Goal: Task Accomplishment & Management: Use online tool/utility

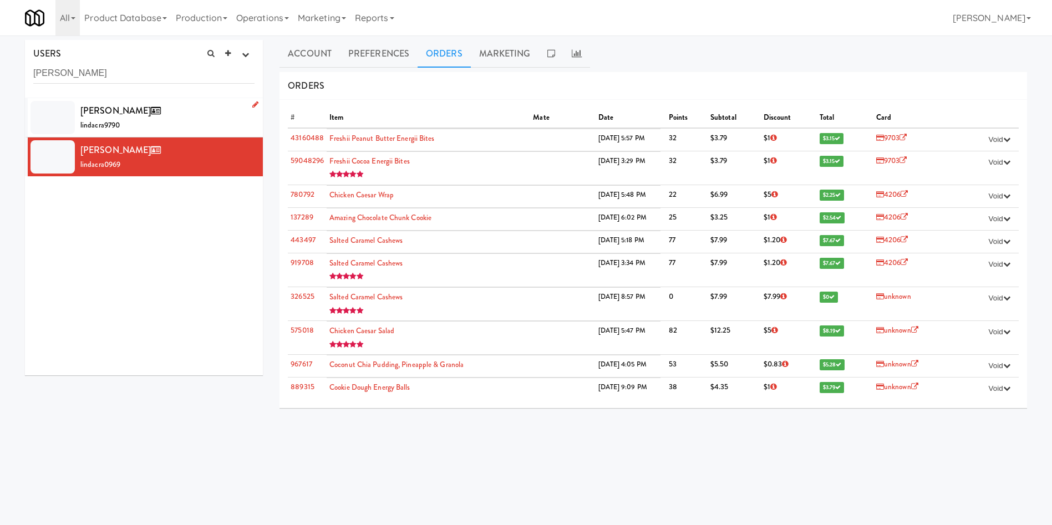
click at [47, 120] on div at bounding box center [52, 117] width 44 height 33
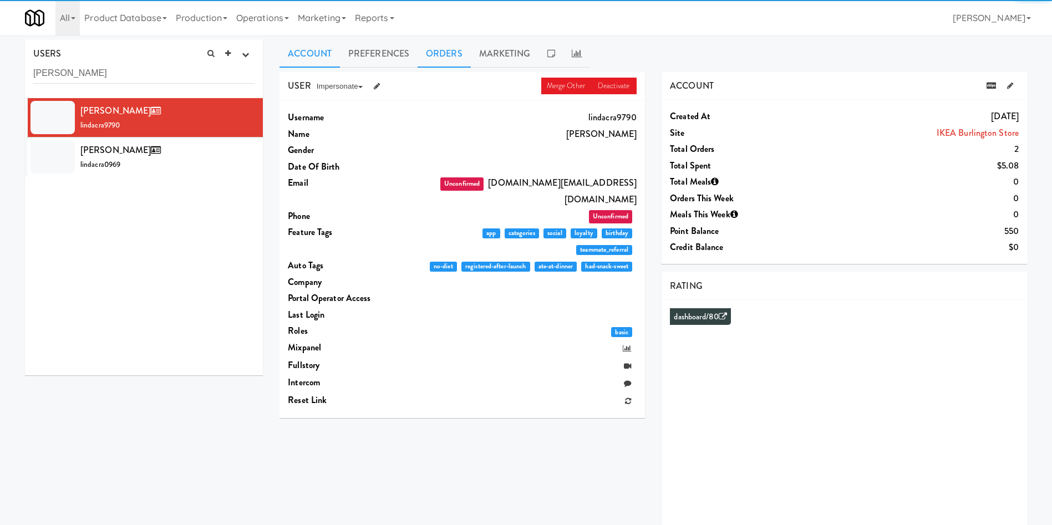
click at [435, 50] on link "Orders" at bounding box center [444, 54] width 53 height 28
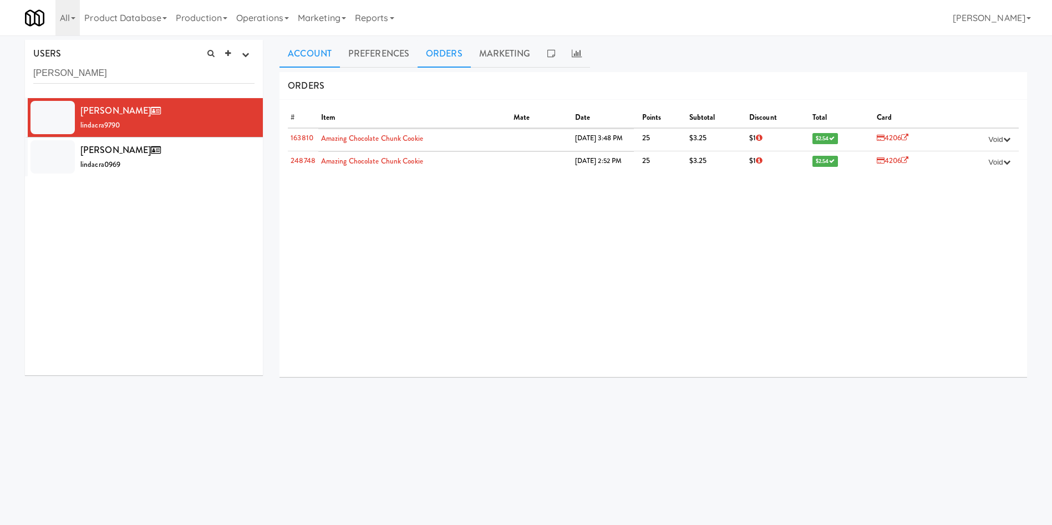
click at [309, 40] on link "Account" at bounding box center [309, 54] width 60 height 28
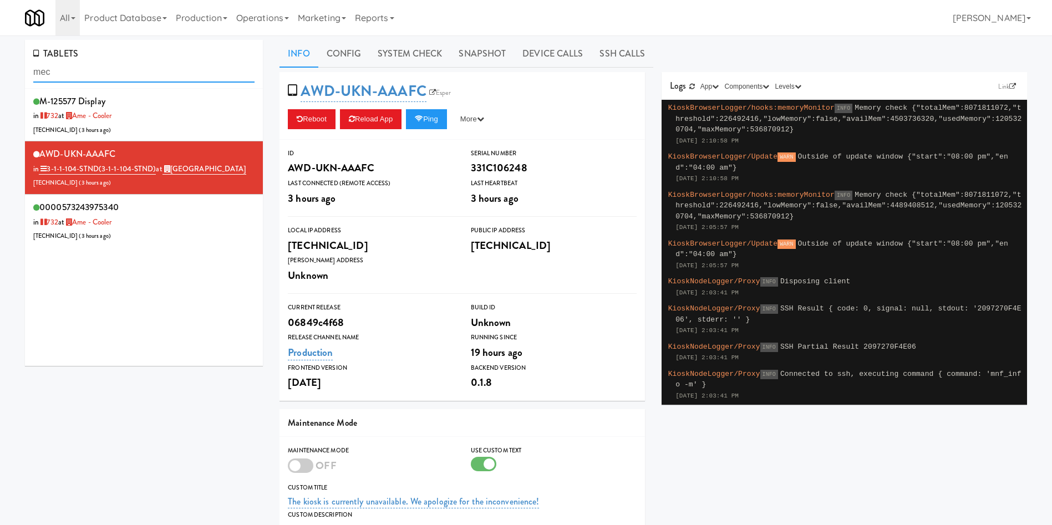
drag, startPoint x: 0, startPoint y: 0, endPoint x: 1, endPoint y: 83, distance: 83.2
click at [1, 83] on div "TABLETS mec M-125577 Display in 732 at Ame - Cooler 206.0.69.116 ( 3 hours ago …" at bounding box center [526, 355] width 1052 height 631
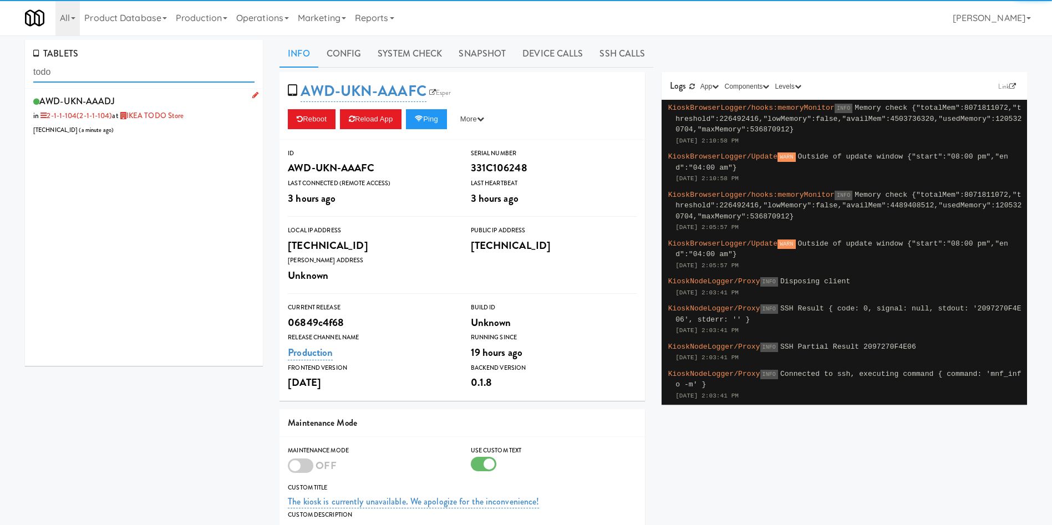
type input "todo"
click at [162, 129] on div "AWD-UKN-AAADJ in 2-1-1-104 (2-1-1-104) at IKEA TODO Store 99.209.17.10 ( a minu…" at bounding box center [143, 115] width 221 height 44
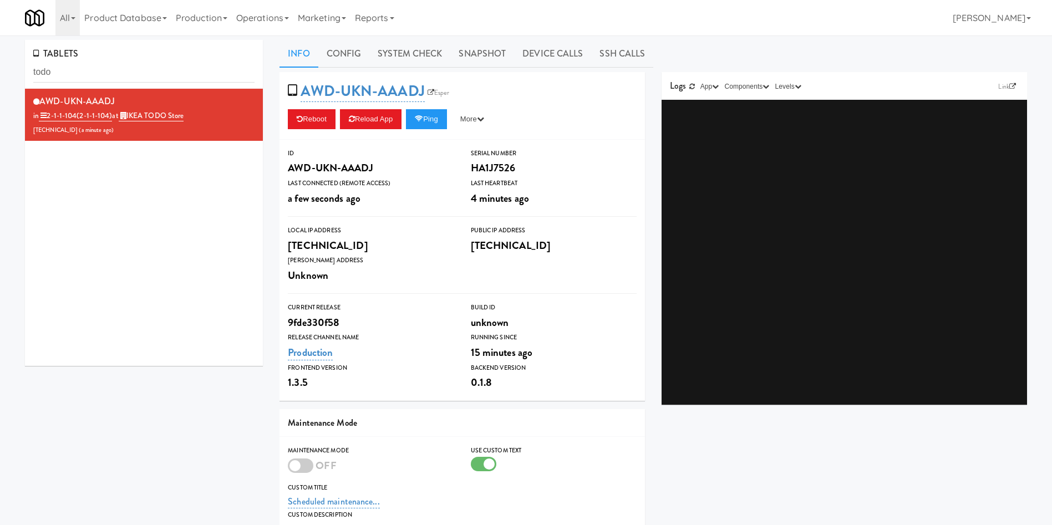
click at [433, 39] on div "TABLETS todo AWD-UKN-AAADJ in 2-1-1-104 (2-1-1-104) at IKEA TODO Store 99.209.1…" at bounding box center [526, 352] width 1052 height 635
click at [416, 40] on link "System Check" at bounding box center [409, 54] width 81 height 28
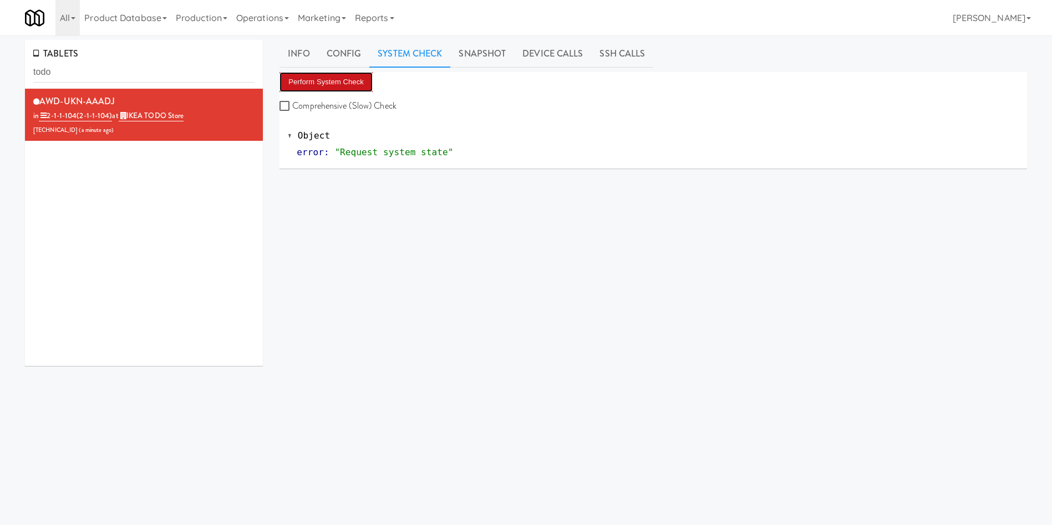
click at [336, 79] on button "Perform System Check" at bounding box center [325, 82] width 93 height 20
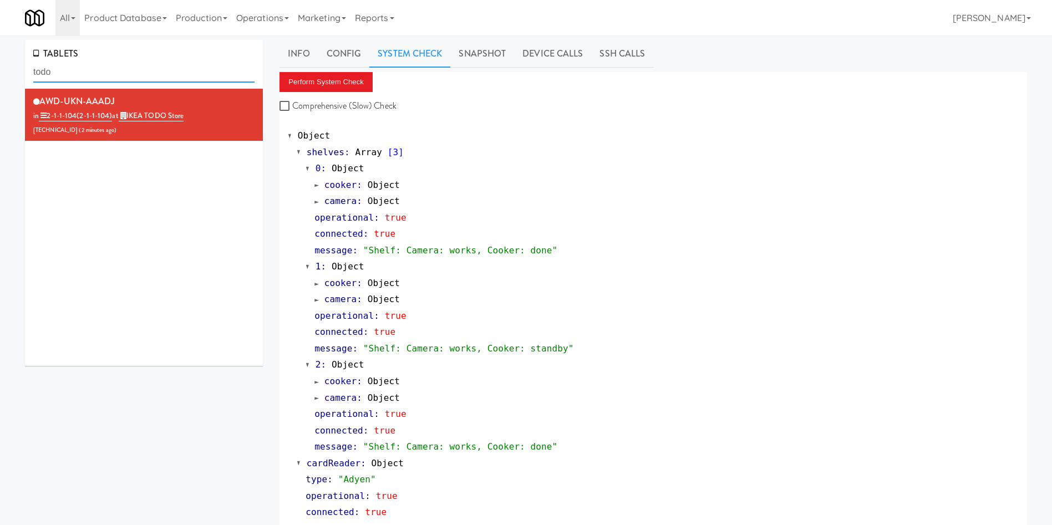
click at [26, 82] on div "TABLETS todo" at bounding box center [144, 64] width 238 height 49
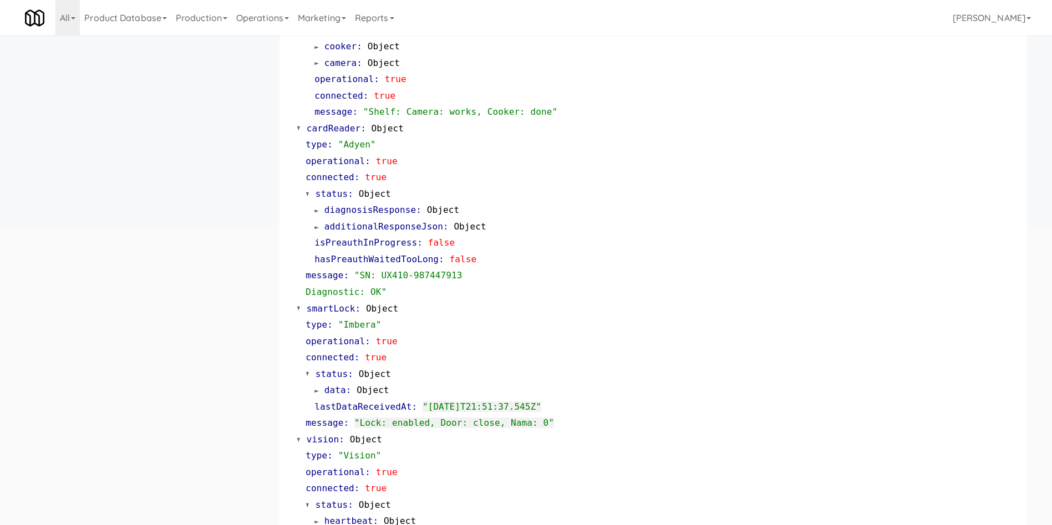
scroll to position [4, 0]
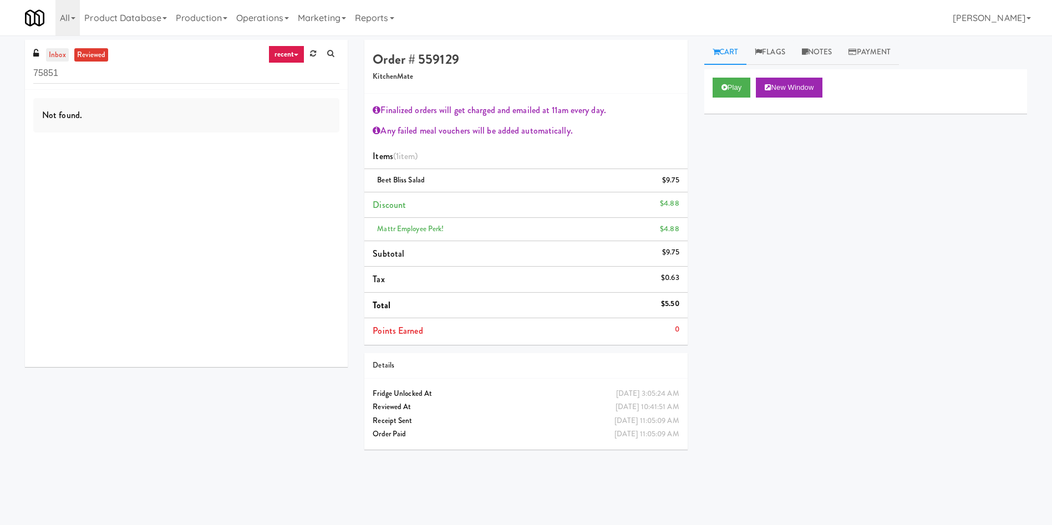
click at [54, 49] on link "inbox" at bounding box center [57, 55] width 23 height 14
drag, startPoint x: 93, startPoint y: 73, endPoint x: 0, endPoint y: 74, distance: 93.2
click at [0, 74] on div "inbox reviewed recent all unclear take inventory issue suspicious failed recent…" at bounding box center [526, 262] width 1052 height 445
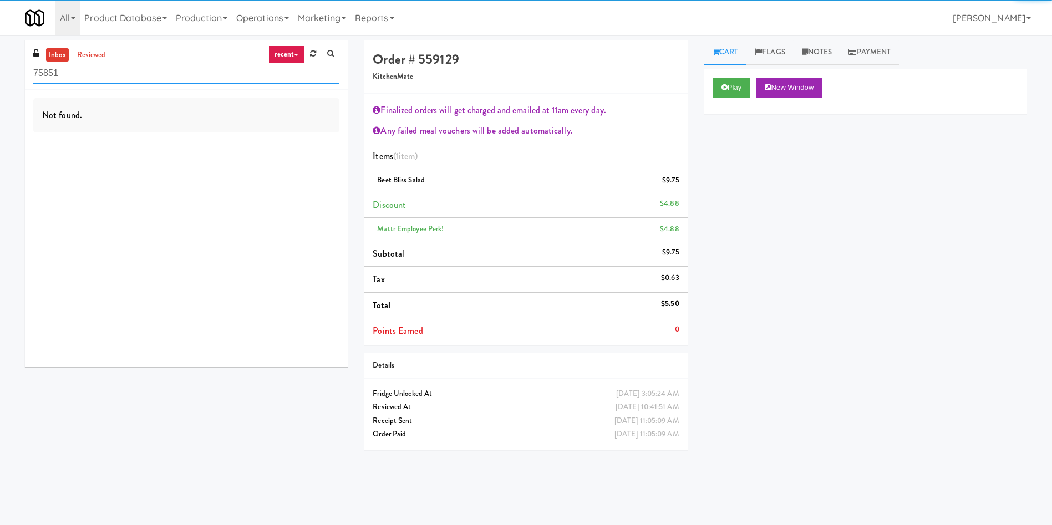
paste input "Home Depot - Vaughn DC"
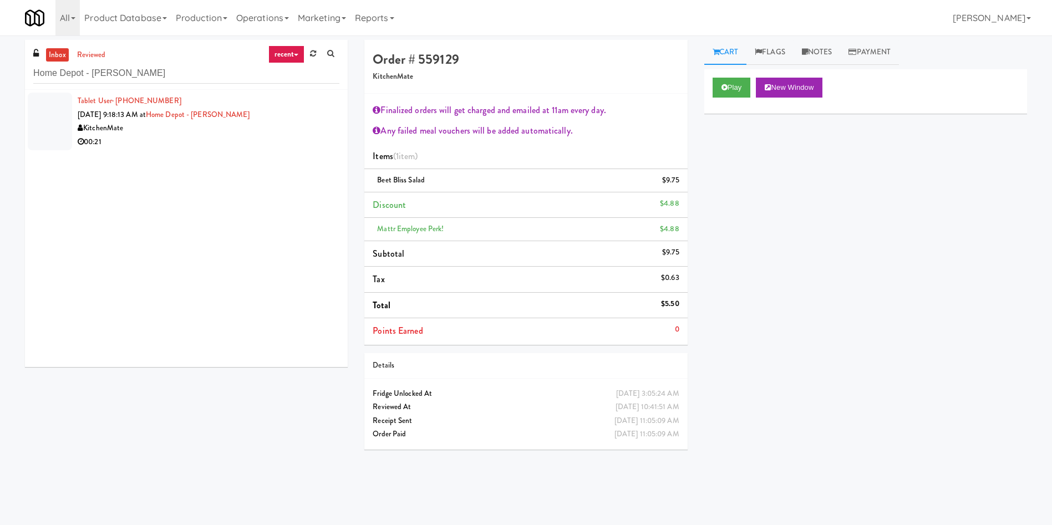
click at [59, 118] on div at bounding box center [50, 122] width 44 height 58
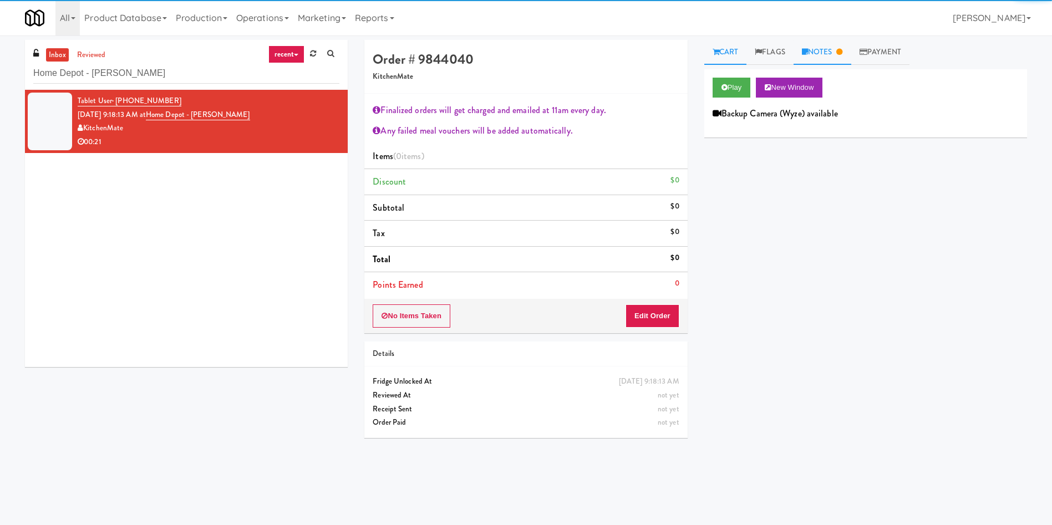
click at [842, 50] on icon at bounding box center [839, 51] width 6 height 7
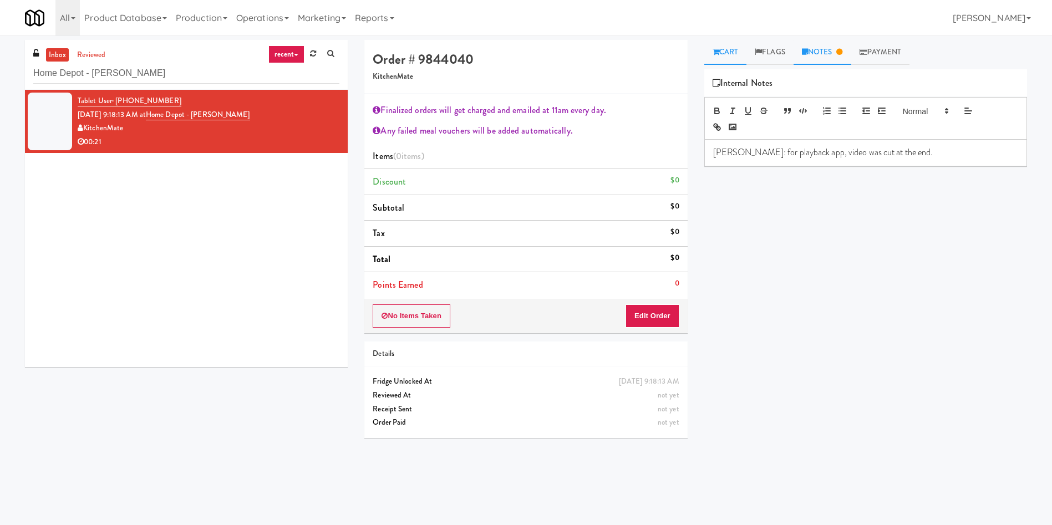
click at [732, 53] on link "Cart" at bounding box center [725, 52] width 43 height 25
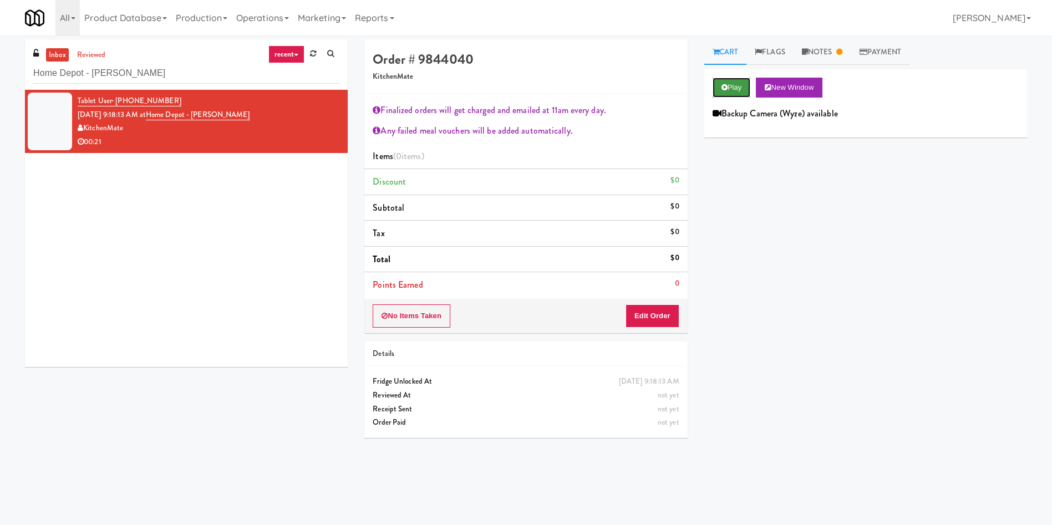
click at [743, 83] on button "Play" at bounding box center [732, 88] width 38 height 20
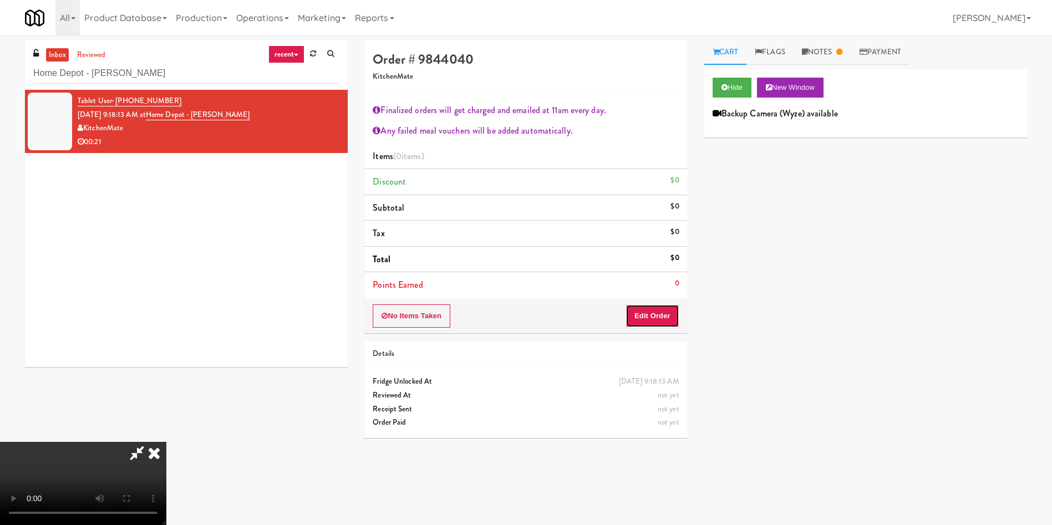
click at [651, 323] on button "Edit Order" at bounding box center [652, 315] width 54 height 23
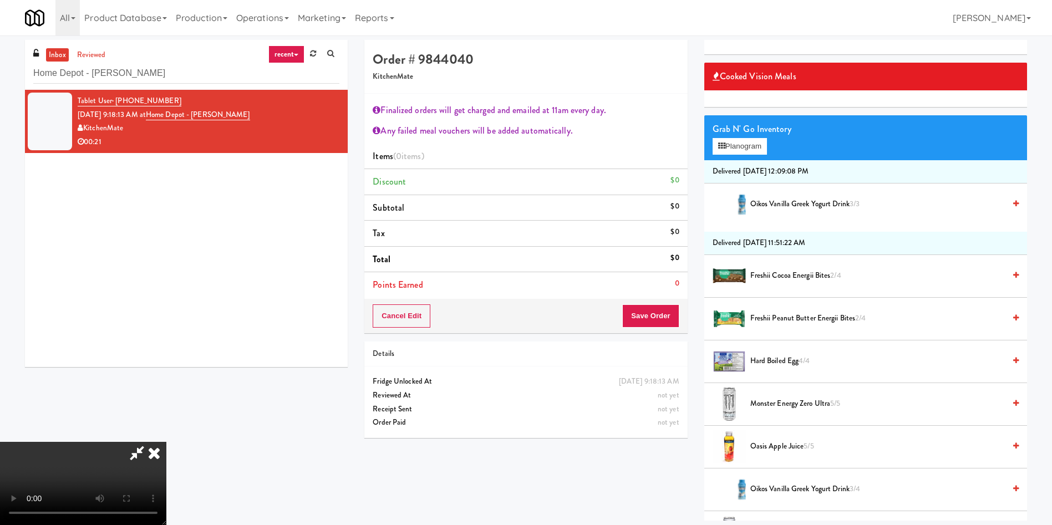
click at [166, 442] on icon at bounding box center [154, 453] width 24 height 22
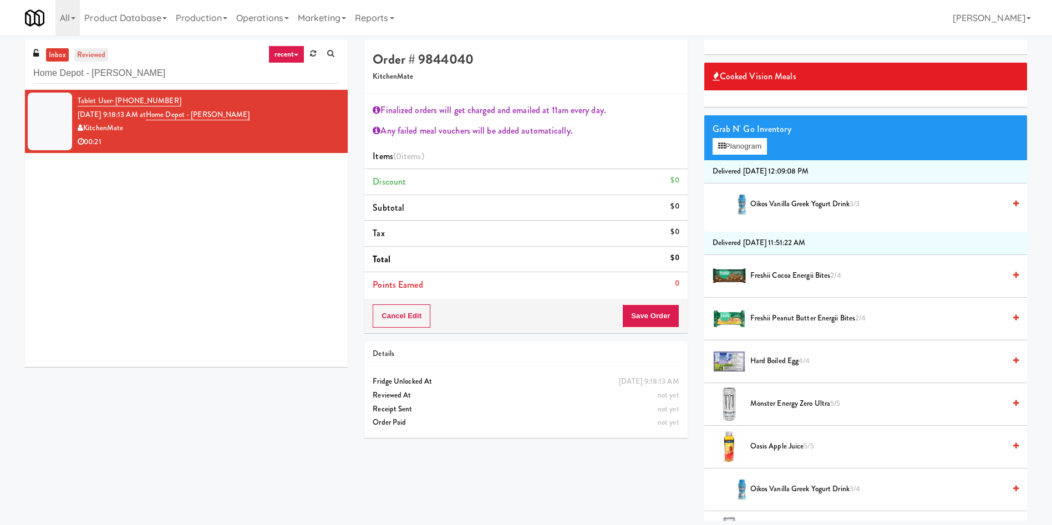
click at [98, 50] on link "reviewed" at bounding box center [91, 55] width 34 height 14
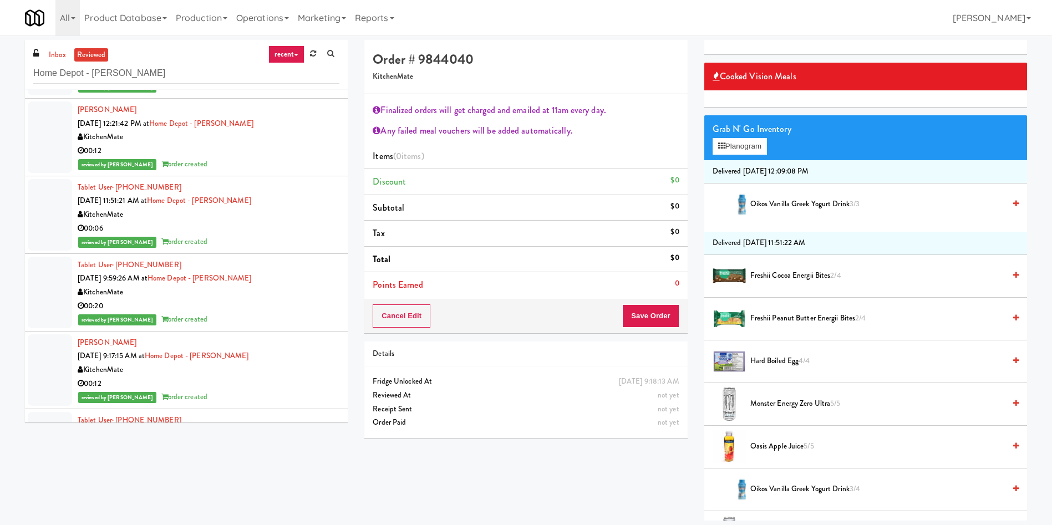
scroll to position [250, 0]
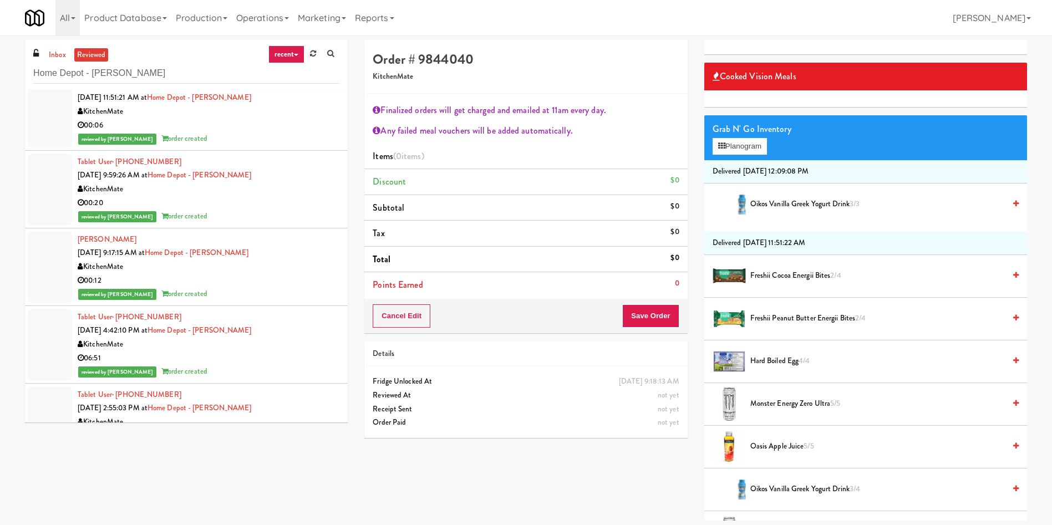
click at [53, 267] on div at bounding box center [50, 267] width 44 height 72
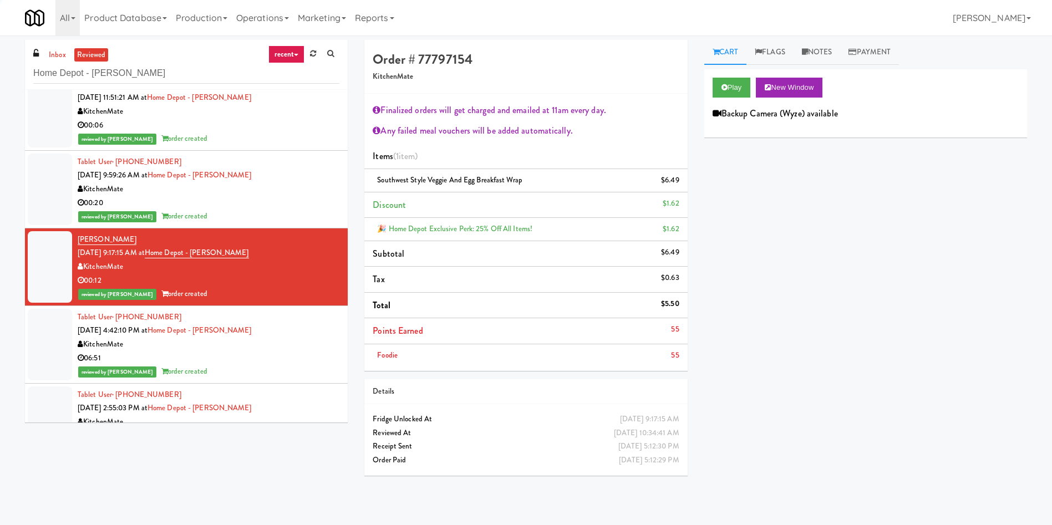
click at [67, 174] on div at bounding box center [50, 190] width 44 height 72
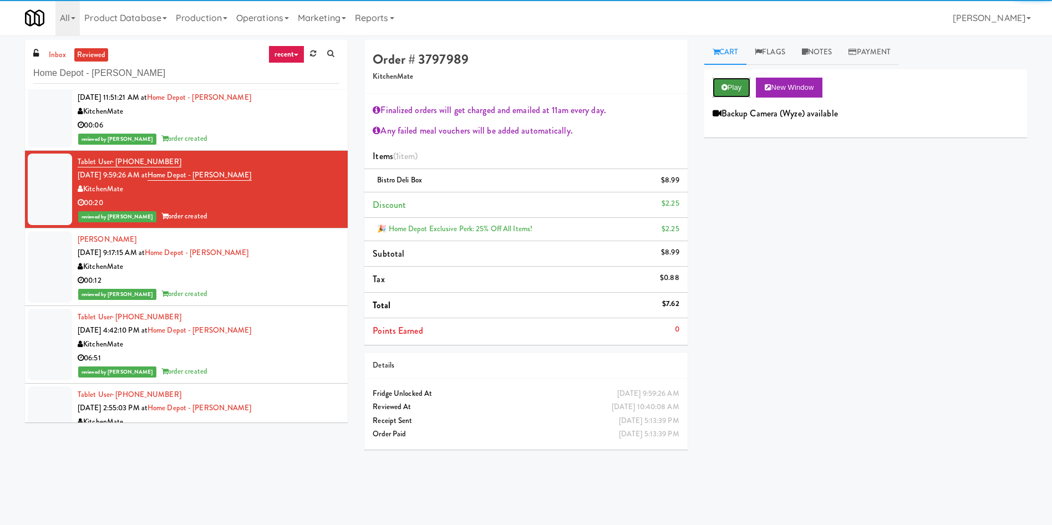
click at [737, 91] on button "Play" at bounding box center [732, 88] width 38 height 20
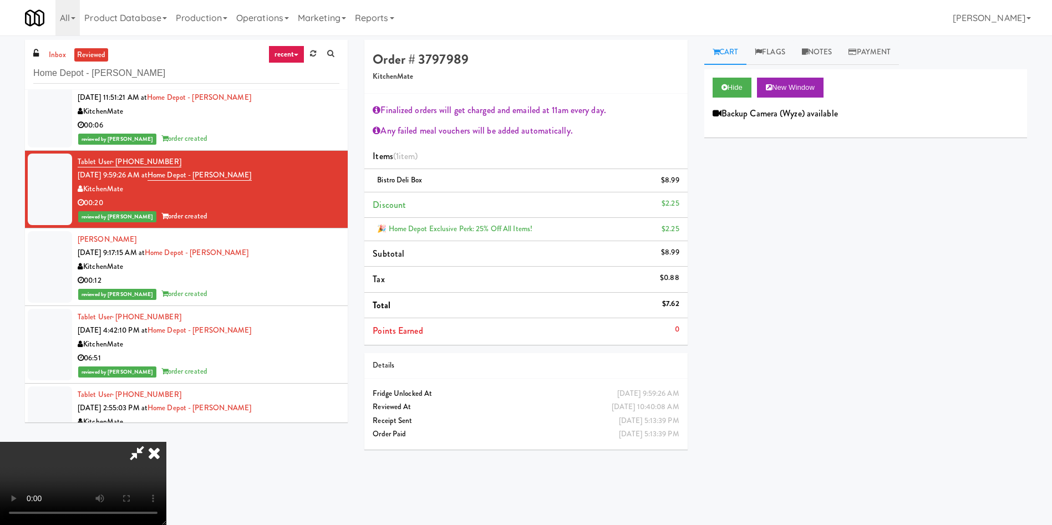
click at [748, 292] on div "Hide New Window Backup Camera (Wyze) available Primary Flag Clear Flag if unabl…" at bounding box center [865, 277] width 323 height 416
click at [166, 442] on icon at bounding box center [154, 453] width 24 height 22
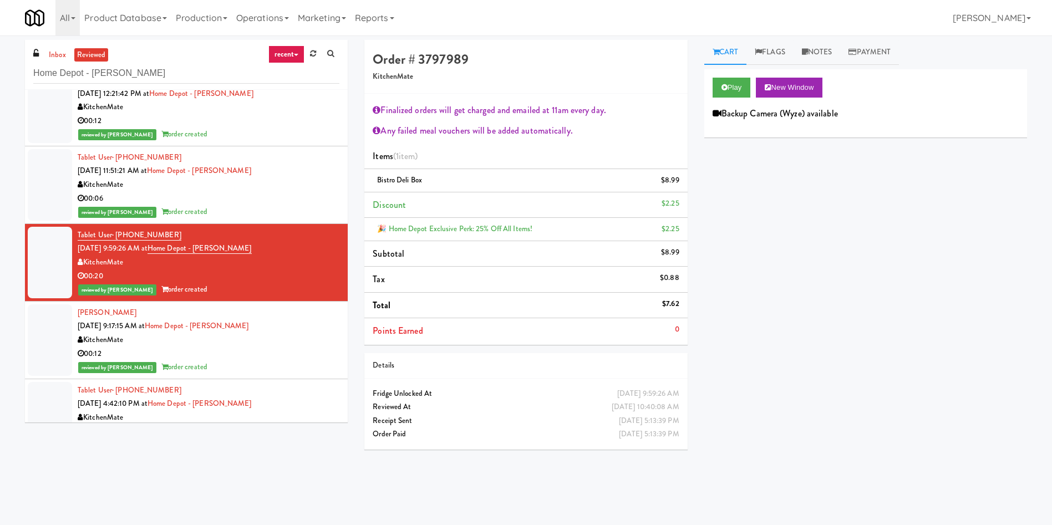
scroll to position [83, 0]
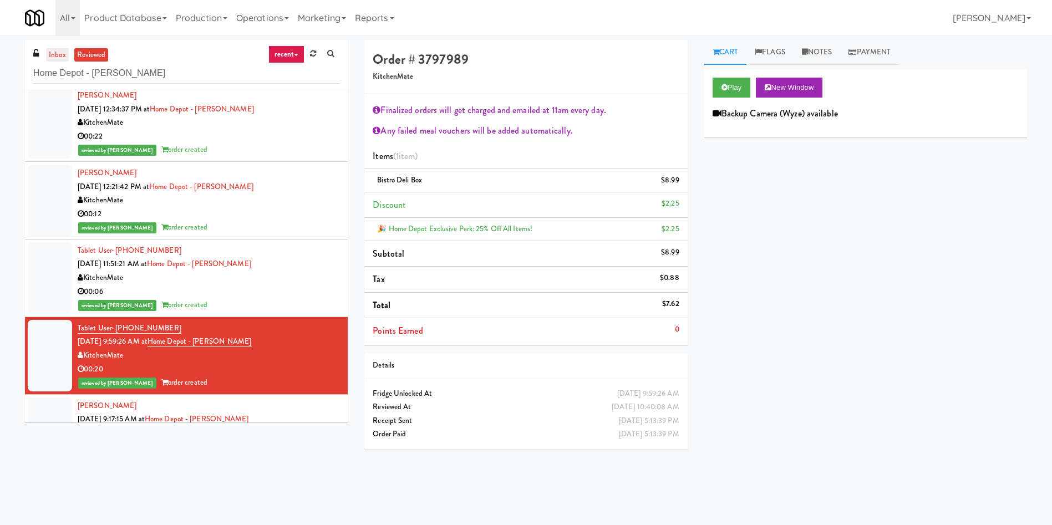
click at [58, 54] on link "inbox" at bounding box center [57, 55] width 23 height 14
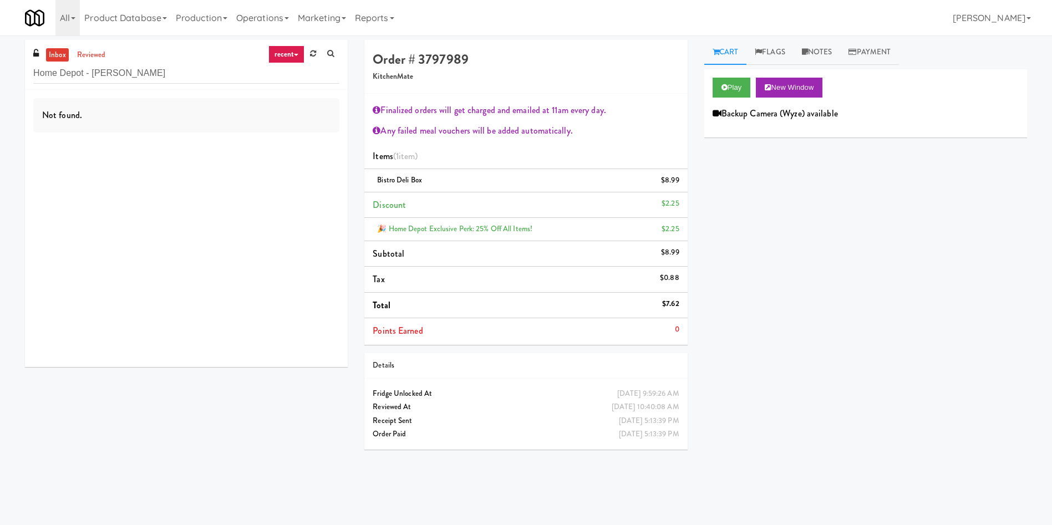
scroll to position [0, 0]
click at [82, 53] on link "reviewed" at bounding box center [91, 55] width 34 height 14
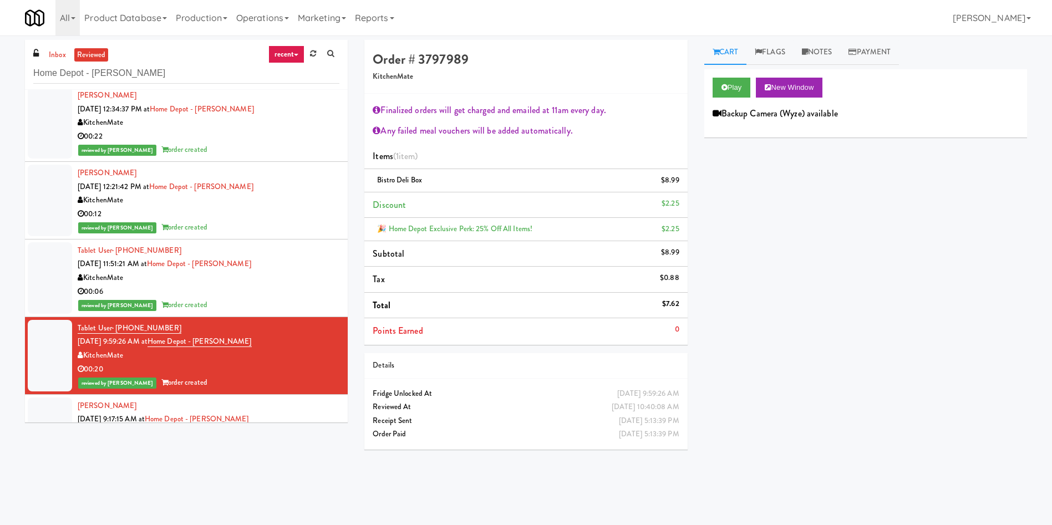
scroll to position [166, 0]
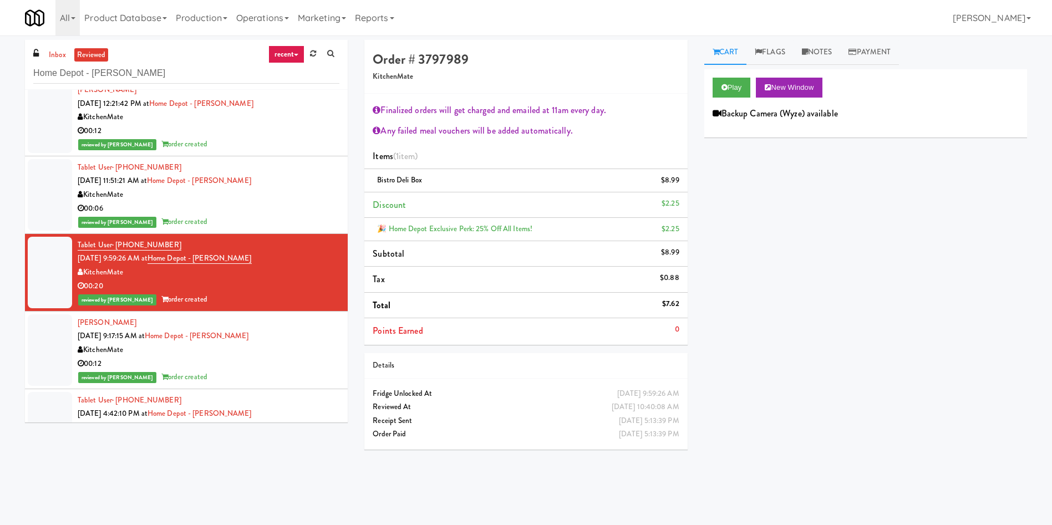
click at [50, 334] on div at bounding box center [50, 350] width 44 height 72
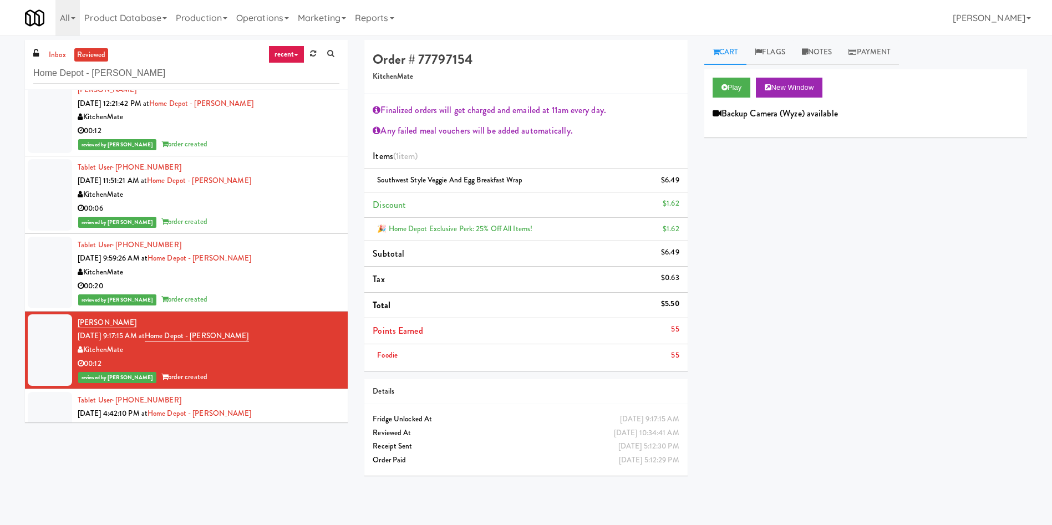
click at [60, 267] on div at bounding box center [50, 273] width 44 height 72
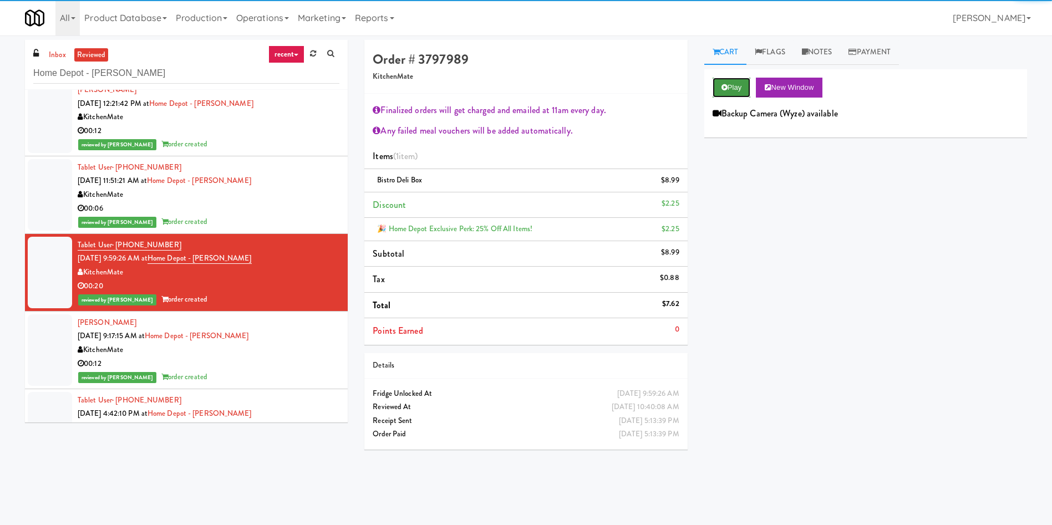
click at [733, 84] on button "Play" at bounding box center [732, 88] width 38 height 20
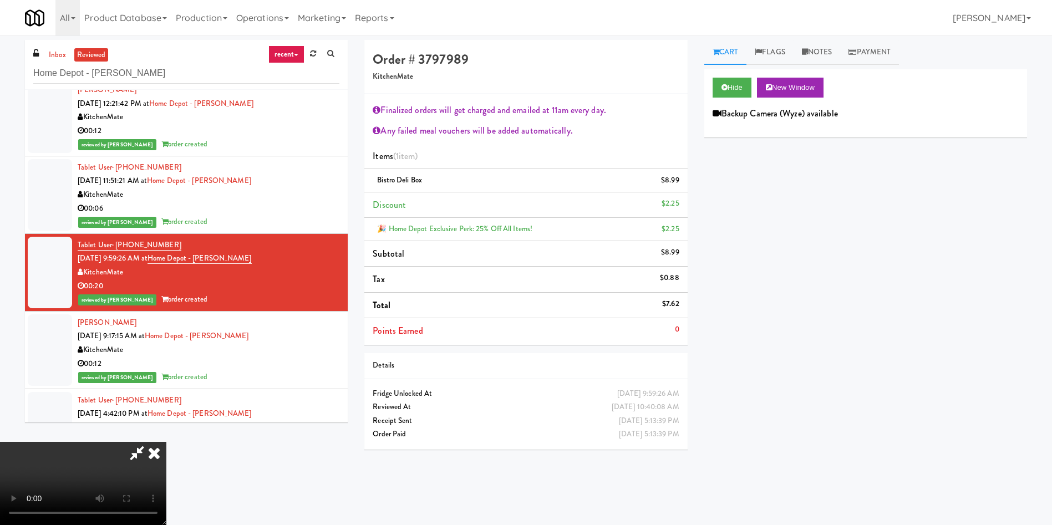
click at [150, 442] on icon at bounding box center [137, 453] width 26 height 22
click at [166, 442] on icon at bounding box center [154, 453] width 24 height 22
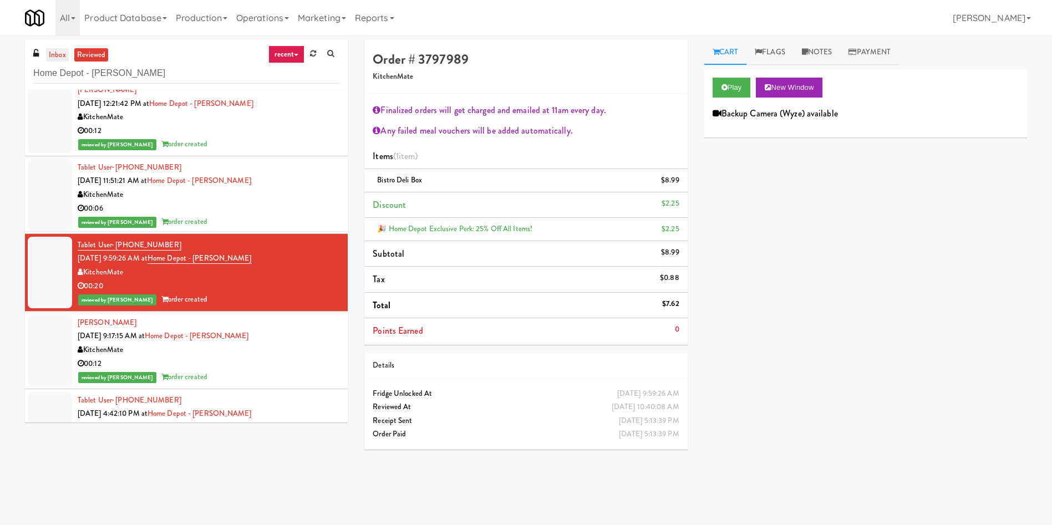
click at [62, 50] on link "inbox" at bounding box center [57, 55] width 23 height 14
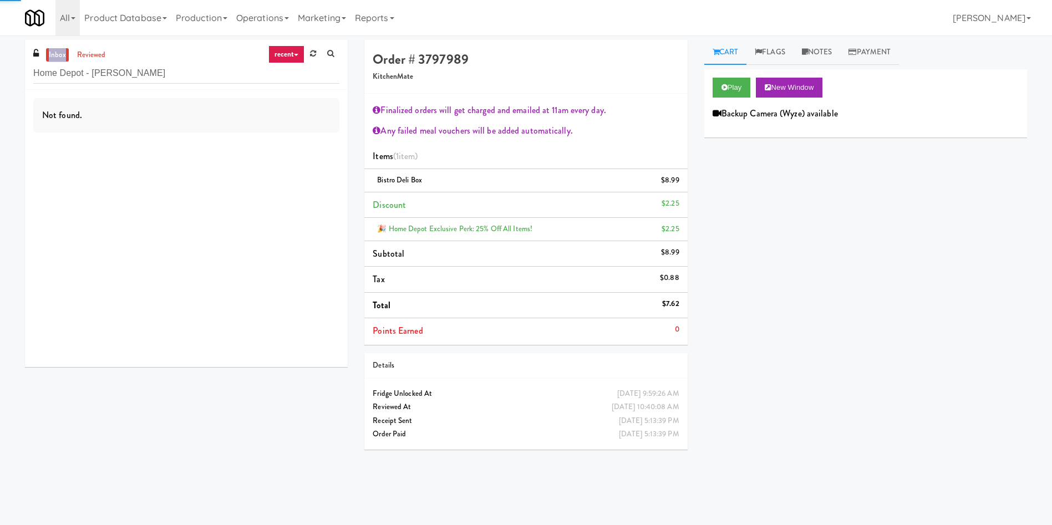
click at [62, 50] on link "inbox" at bounding box center [57, 55] width 23 height 14
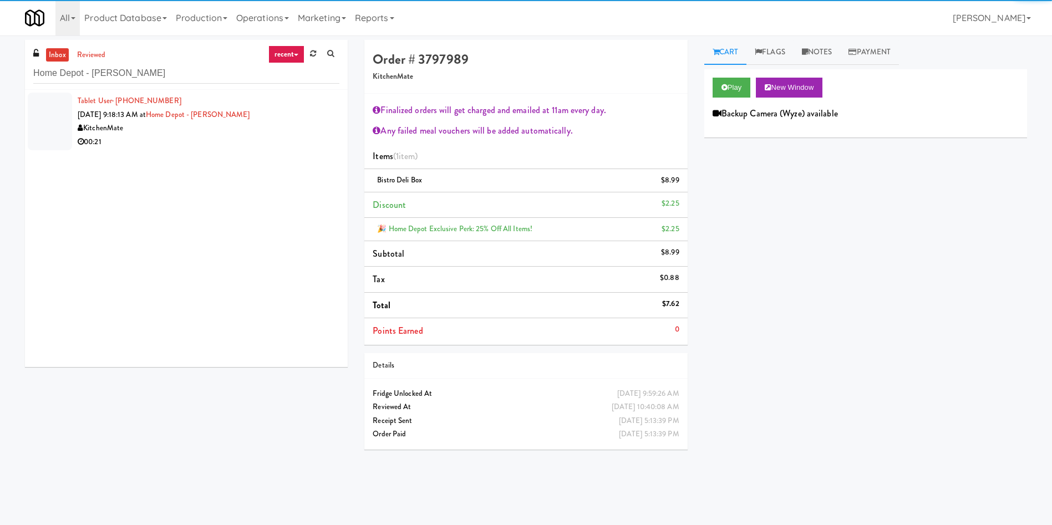
click at [54, 115] on div at bounding box center [50, 122] width 44 height 58
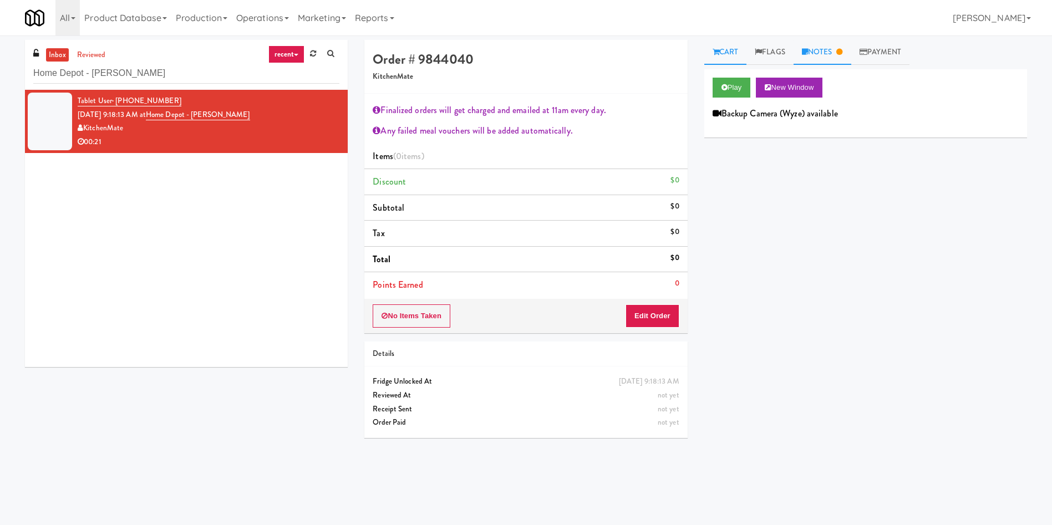
click at [822, 51] on link "Notes" at bounding box center [822, 52] width 58 height 25
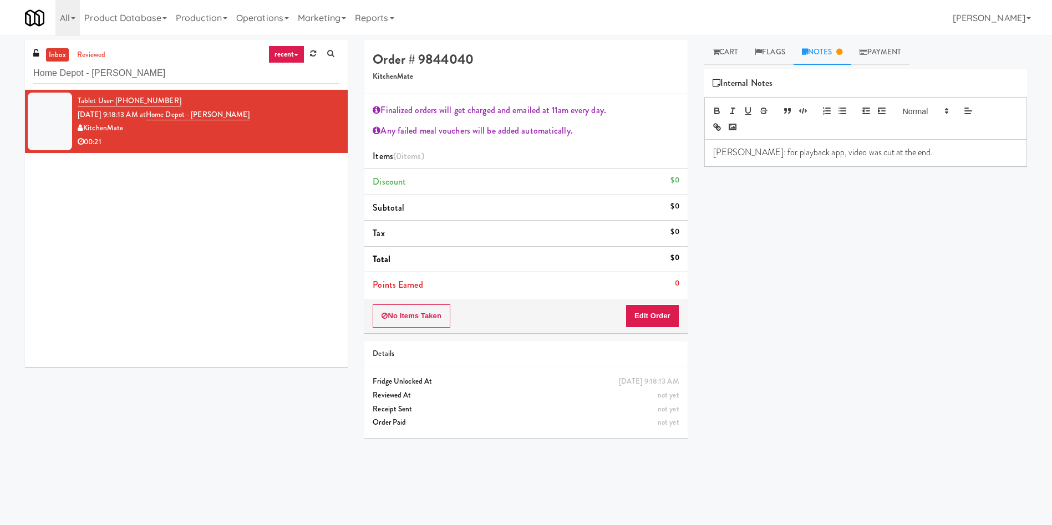
click at [907, 147] on p "James: for playback app, video was cut at the end." at bounding box center [865, 152] width 305 height 12
click at [915, 315] on div "Play New Window Backup Camera (Wyze) available Primary Flag Clear Flag if unabl…" at bounding box center [865, 277] width 323 height 416
paste input "2660 - Baylis Med Tech"
drag, startPoint x: 147, startPoint y: 74, endPoint x: 0, endPoint y: 69, distance: 147.6
click at [0, 69] on div "inbox reviewed recent all unclear take inventory issue suspicious failed recent…" at bounding box center [526, 262] width 1052 height 445
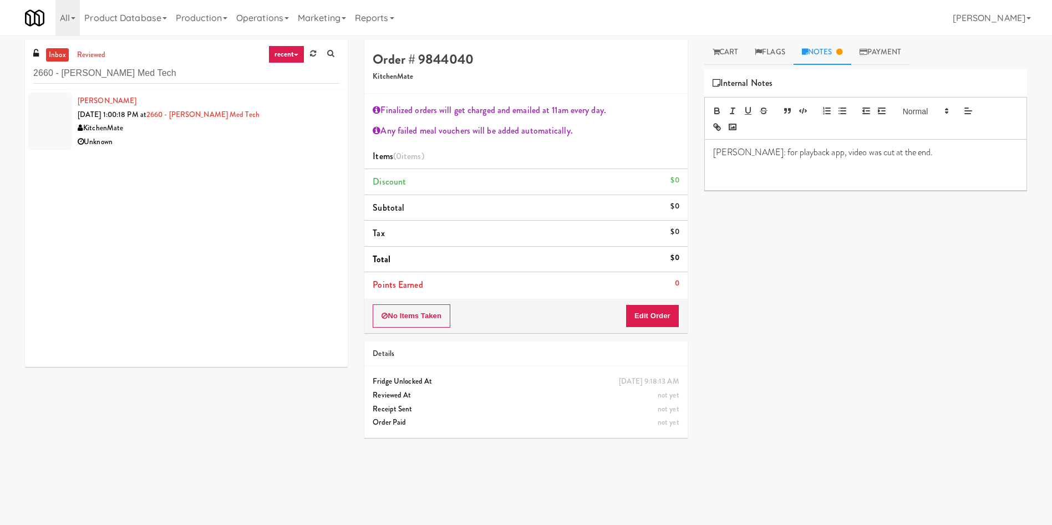
click at [65, 106] on div at bounding box center [50, 122] width 44 height 58
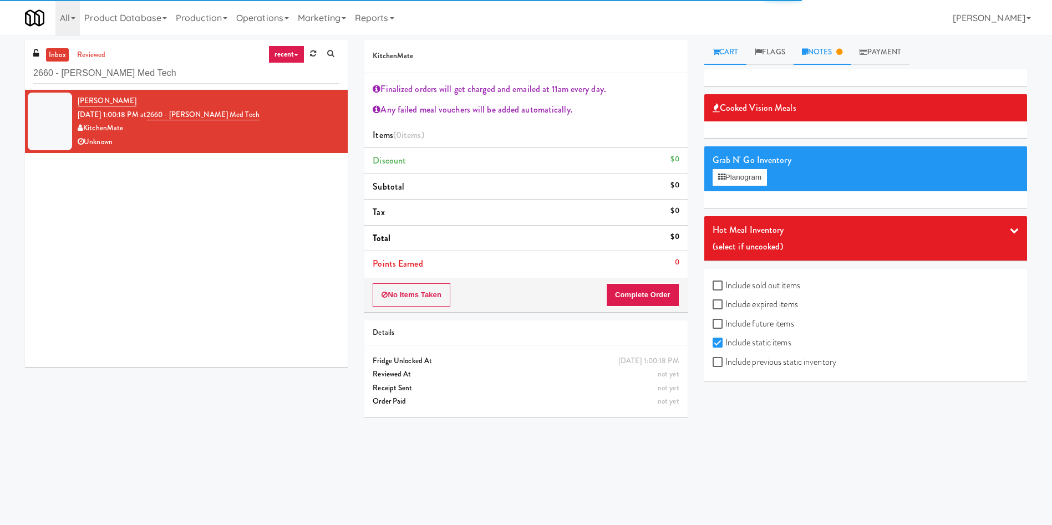
click at [827, 55] on link "Notes" at bounding box center [822, 52] width 58 height 25
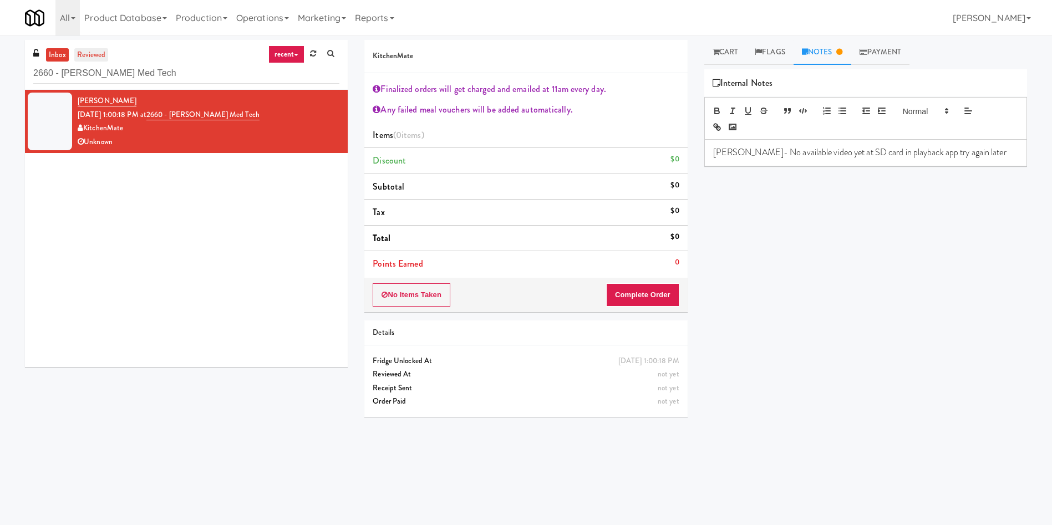
click at [96, 58] on link "reviewed" at bounding box center [91, 55] width 34 height 14
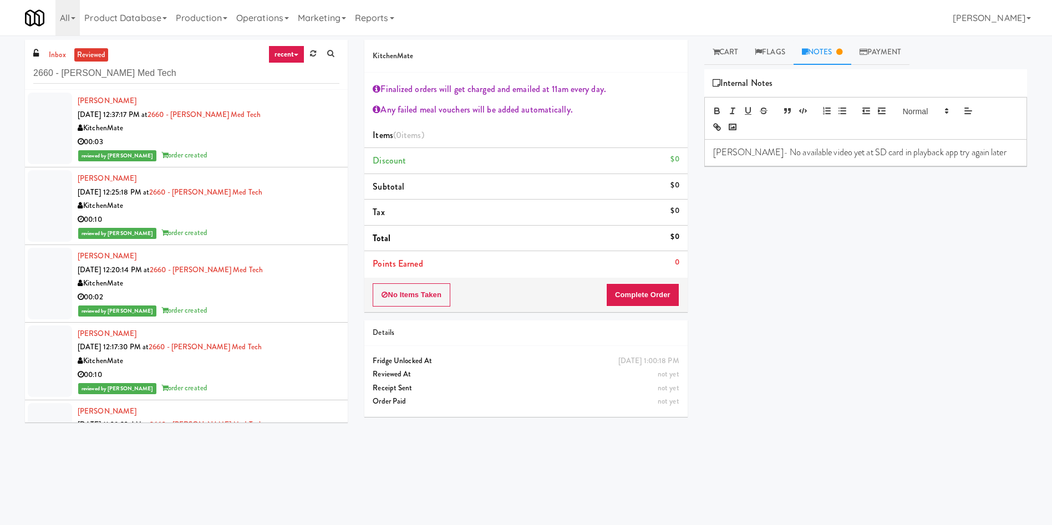
click at [53, 358] on div at bounding box center [50, 361] width 44 height 72
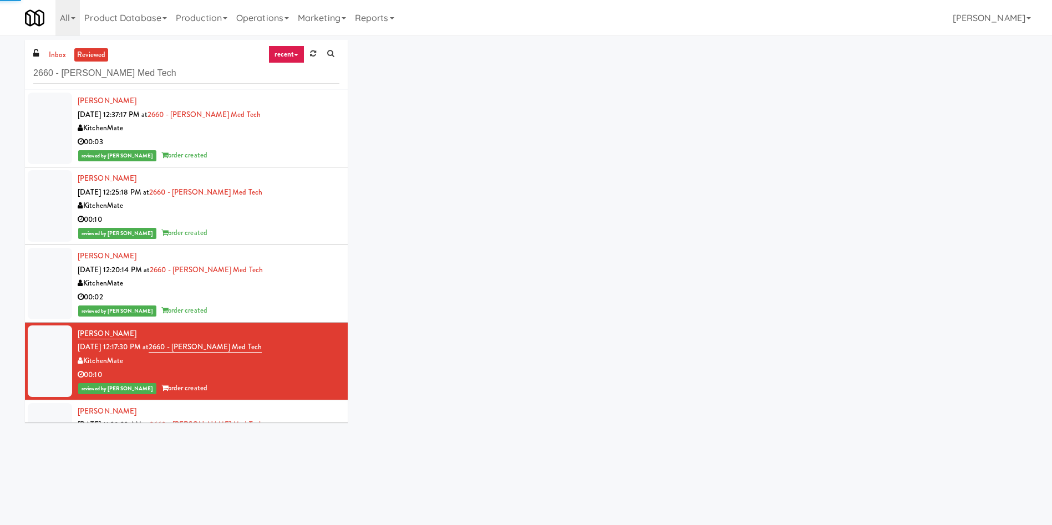
scroll to position [166, 0]
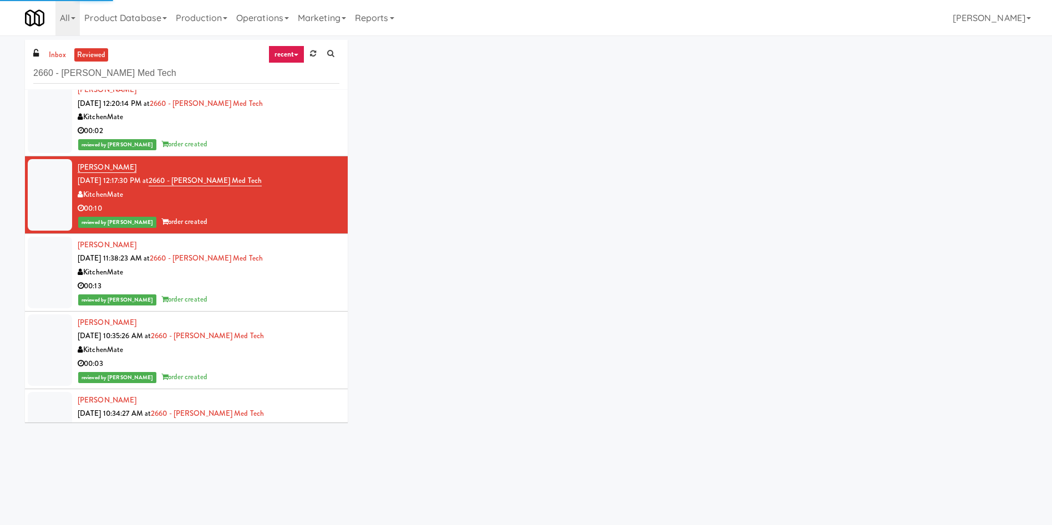
click at [45, 287] on div at bounding box center [50, 273] width 44 height 72
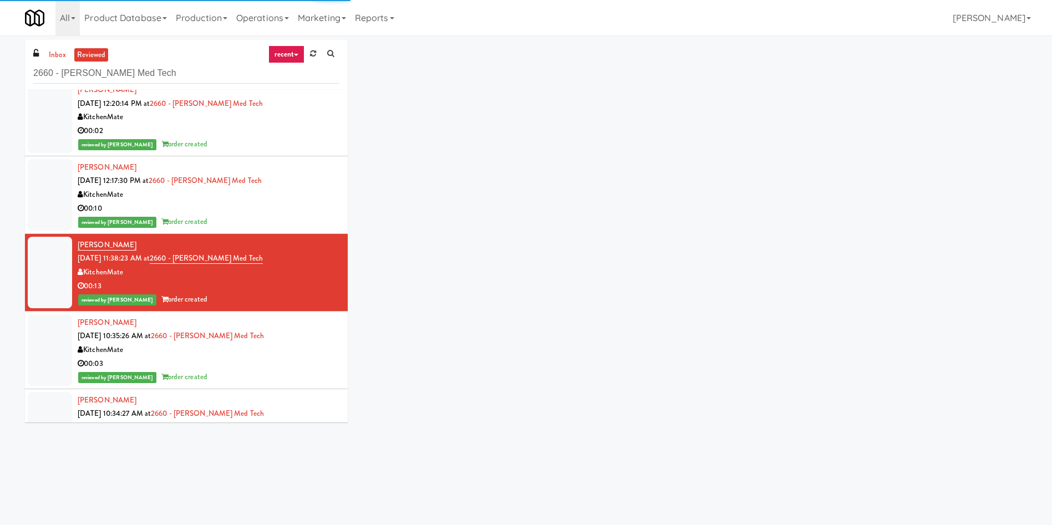
scroll to position [333, 0]
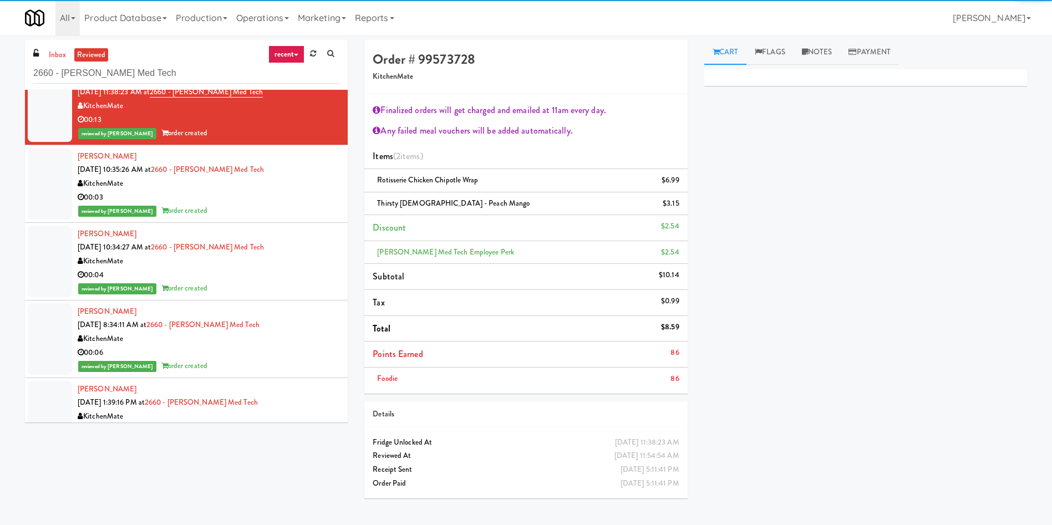
click at [47, 274] on div at bounding box center [50, 262] width 44 height 72
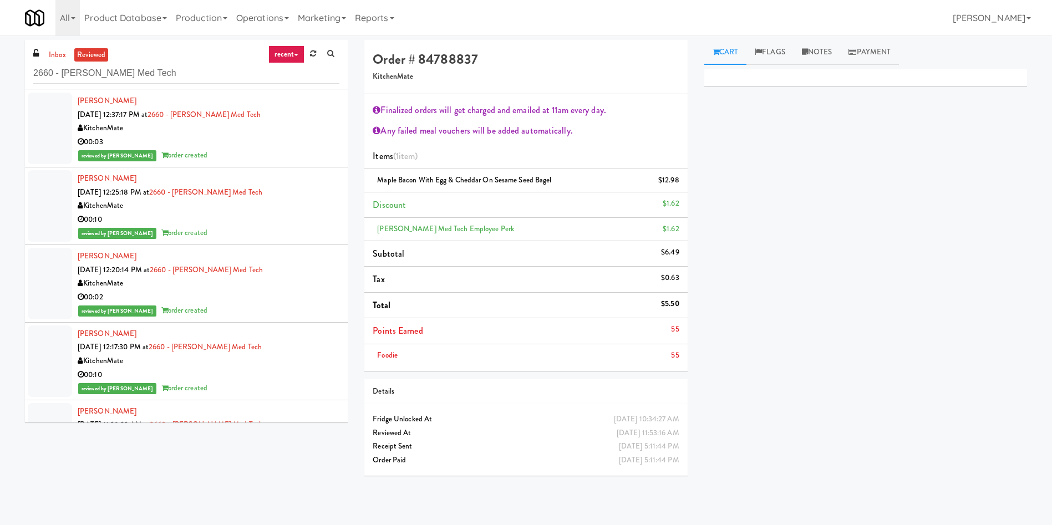
click at [52, 43] on div "inbox reviewed recent all unclear take inventory issue suspicious failed recent…" at bounding box center [186, 65] width 323 height 50
click at [52, 45] on div "inbox reviewed recent all unclear take inventory issue suspicious failed recent…" at bounding box center [186, 65] width 323 height 50
click at [50, 48] on link "inbox" at bounding box center [57, 55] width 23 height 14
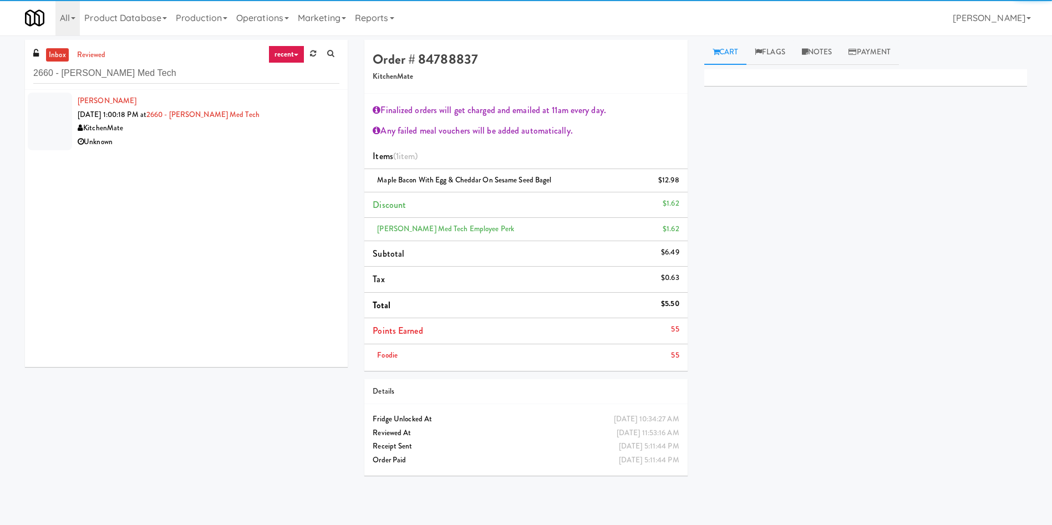
click at [51, 130] on div at bounding box center [50, 122] width 44 height 58
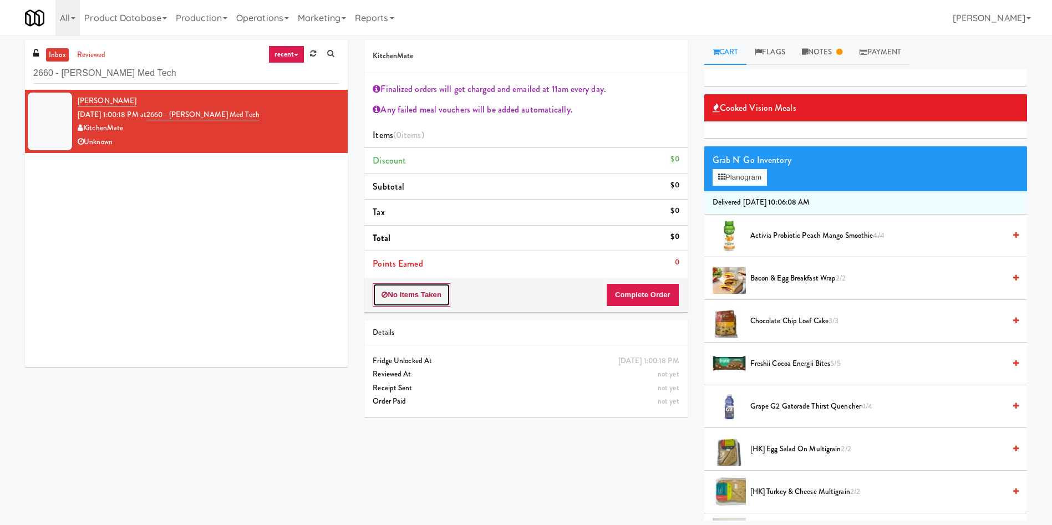
click at [414, 294] on button "No Items Taken" at bounding box center [412, 294] width 78 height 23
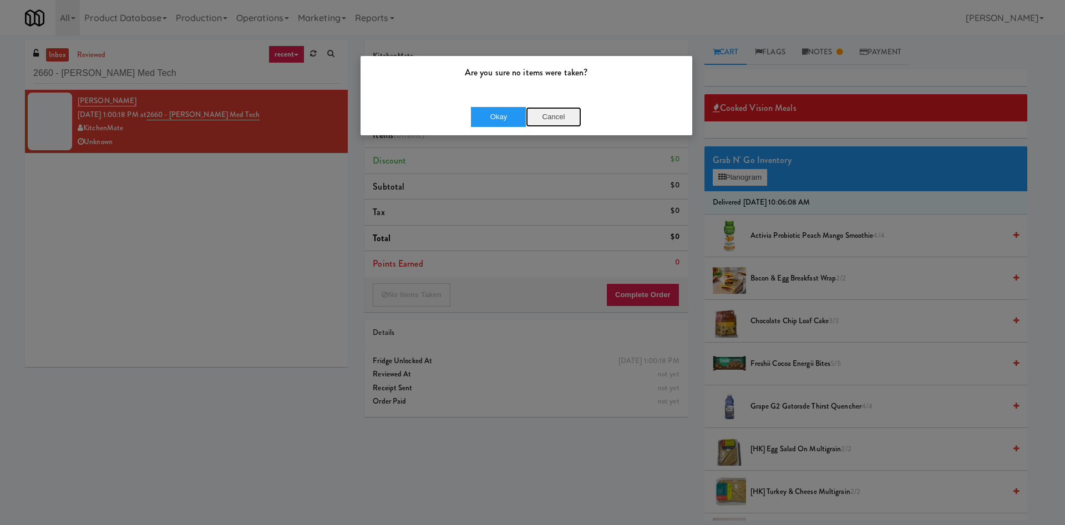
click at [571, 114] on button "Cancel" at bounding box center [553, 117] width 55 height 20
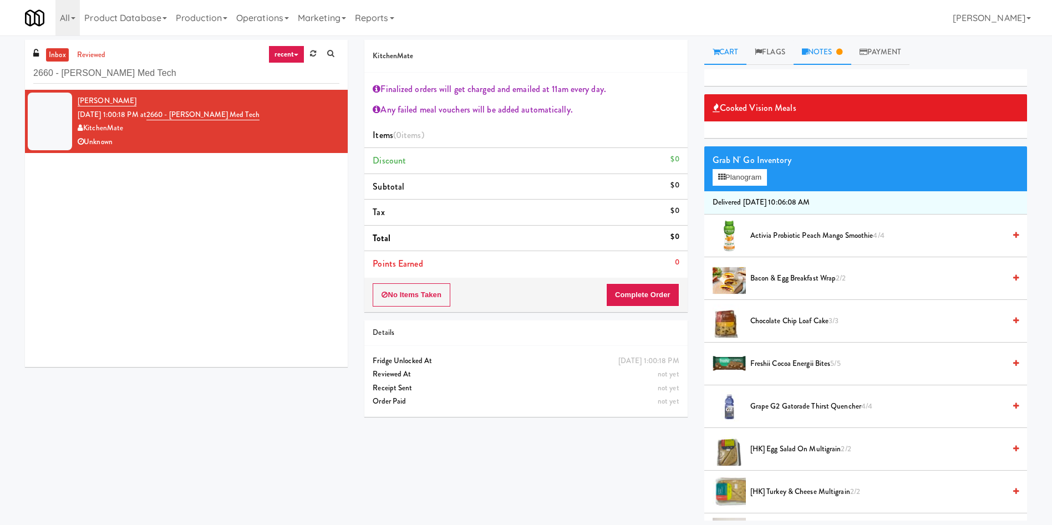
click at [823, 52] on link "Notes" at bounding box center [822, 52] width 58 height 25
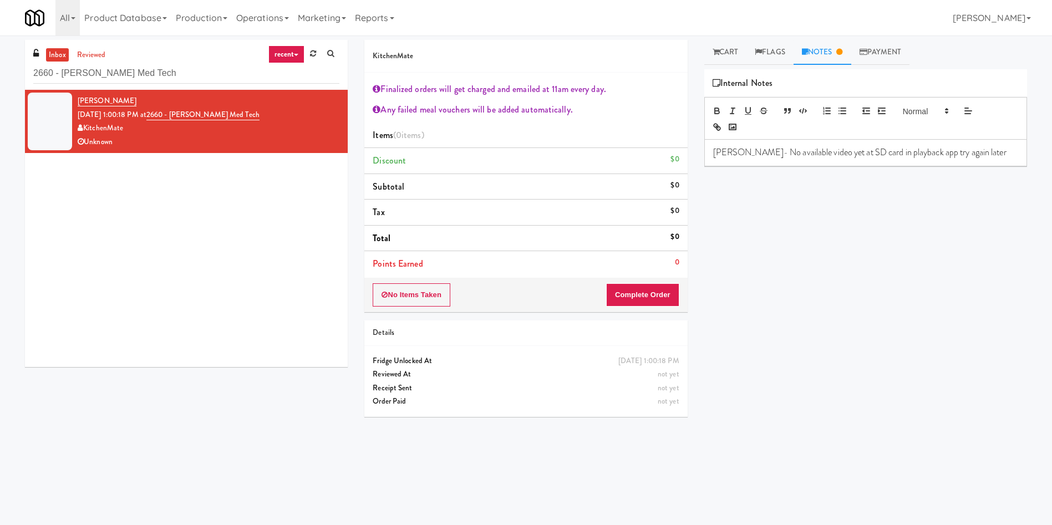
click at [798, 217] on div "Cooked Vision Meals Grab N' Go Inventory Planogram Delivered Mon, Sep 22nd 2025…" at bounding box center [865, 277] width 323 height 416
click at [728, 45] on link "Cart" at bounding box center [725, 52] width 43 height 25
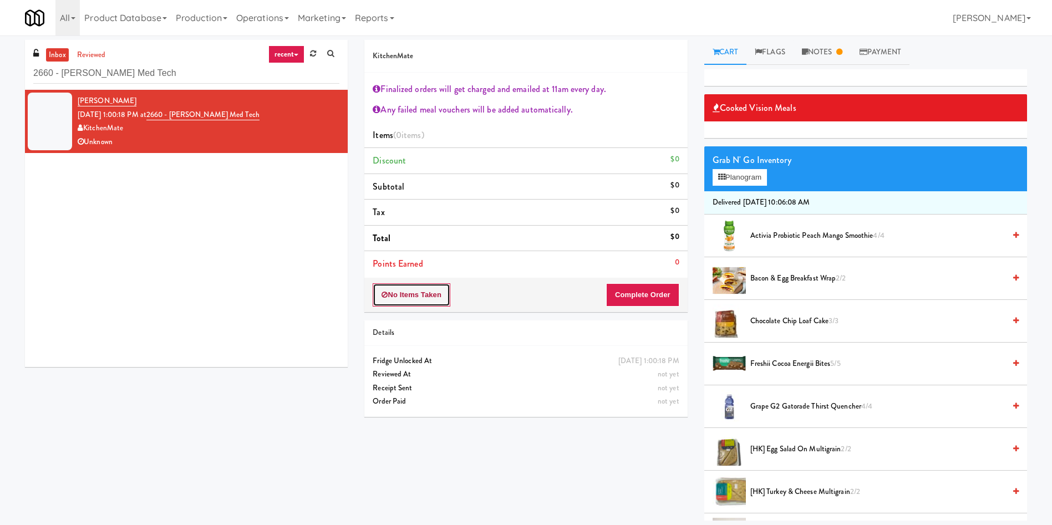
click at [415, 291] on button "No Items Taken" at bounding box center [412, 294] width 78 height 23
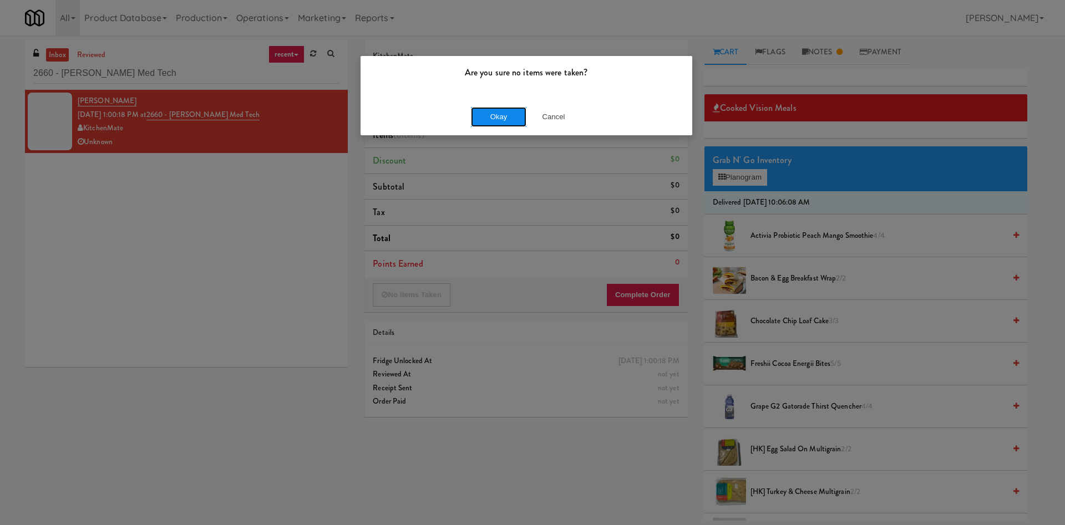
click at [501, 122] on button "Okay" at bounding box center [498, 117] width 55 height 20
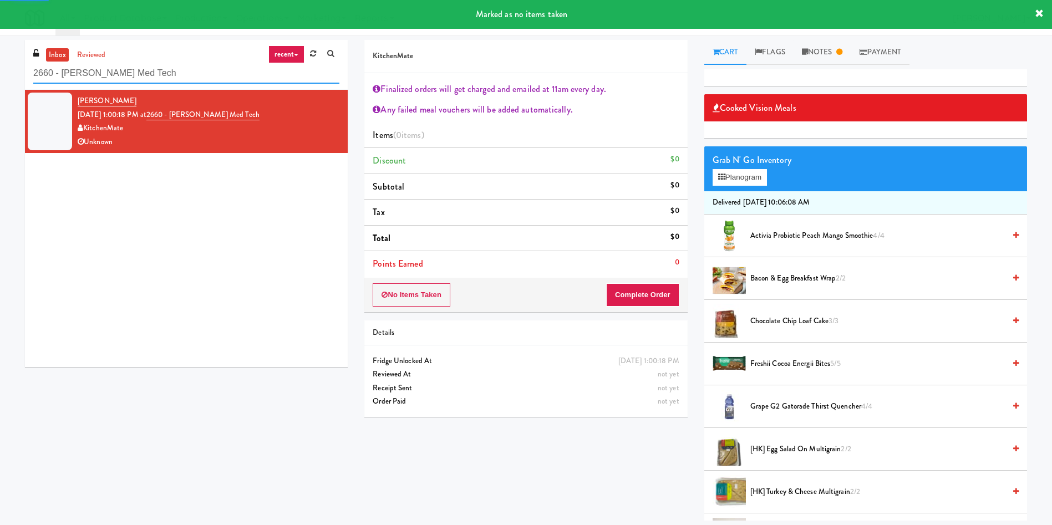
drag, startPoint x: 170, startPoint y: 65, endPoint x: 0, endPoint y: 72, distance: 169.8
click at [0, 72] on div "inbox reviewed recent all unclear take inventory issue suspicious failed recent…" at bounding box center [526, 280] width 1052 height 481
paste input "Glendon Campus - York University"
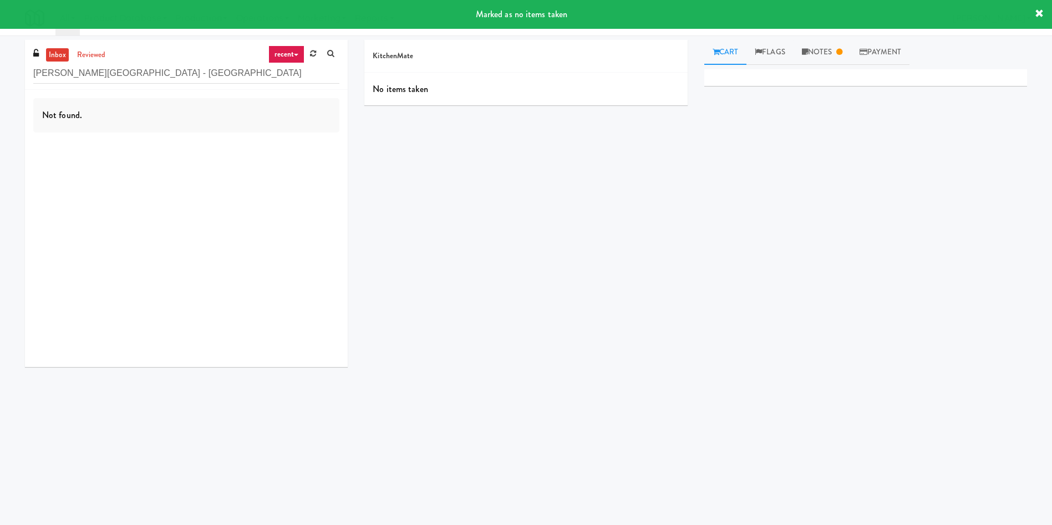
click at [43, 123] on div "Not found." at bounding box center [186, 115] width 306 height 34
click at [57, 52] on link "inbox" at bounding box center [57, 55] width 23 height 14
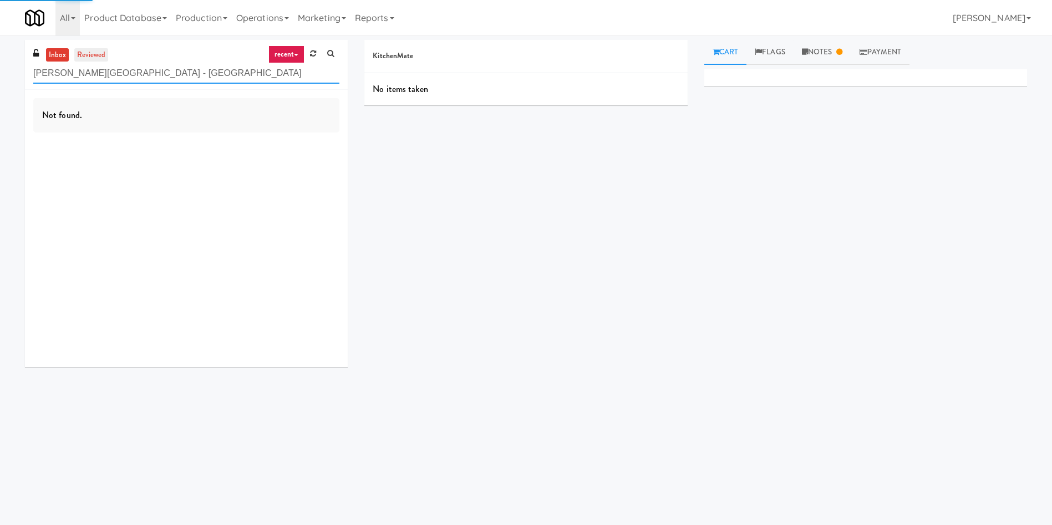
drag, startPoint x: 183, startPoint y: 72, endPoint x: 97, endPoint y: 60, distance: 86.8
click at [97, 60] on div "inbox reviewed recent all unclear take inventory issue suspicious failed recent…" at bounding box center [186, 65] width 323 height 50
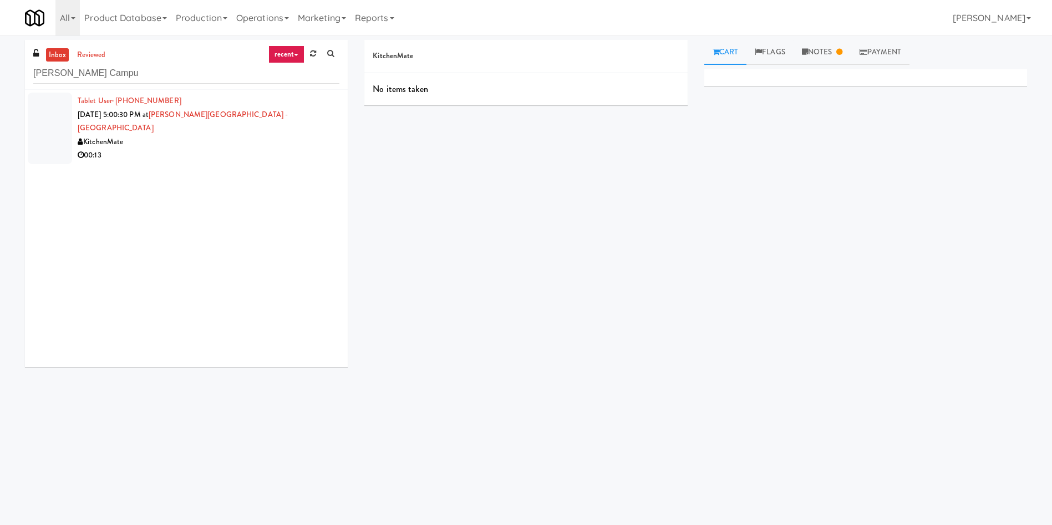
click at [48, 124] on div at bounding box center [50, 129] width 44 height 72
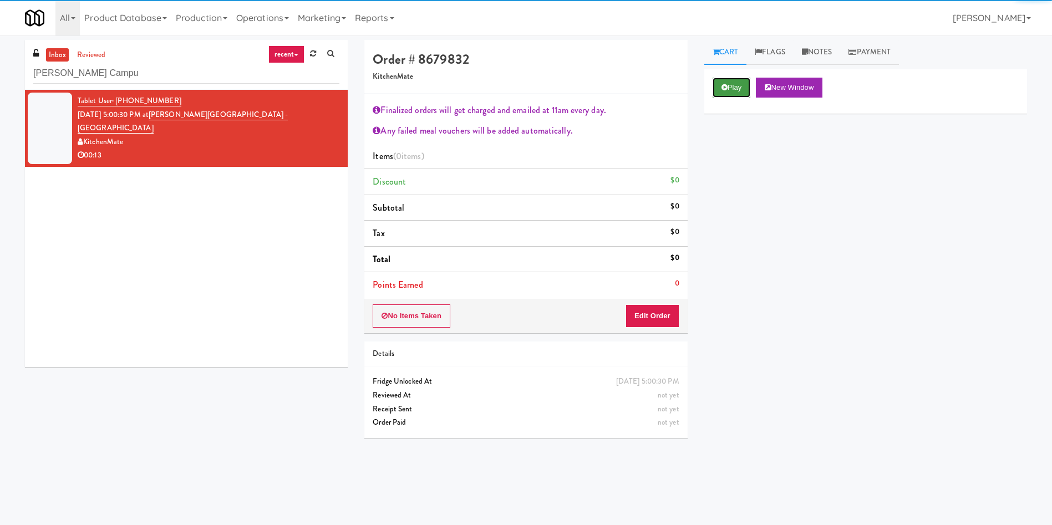
click at [742, 87] on button "Play" at bounding box center [732, 88] width 38 height 20
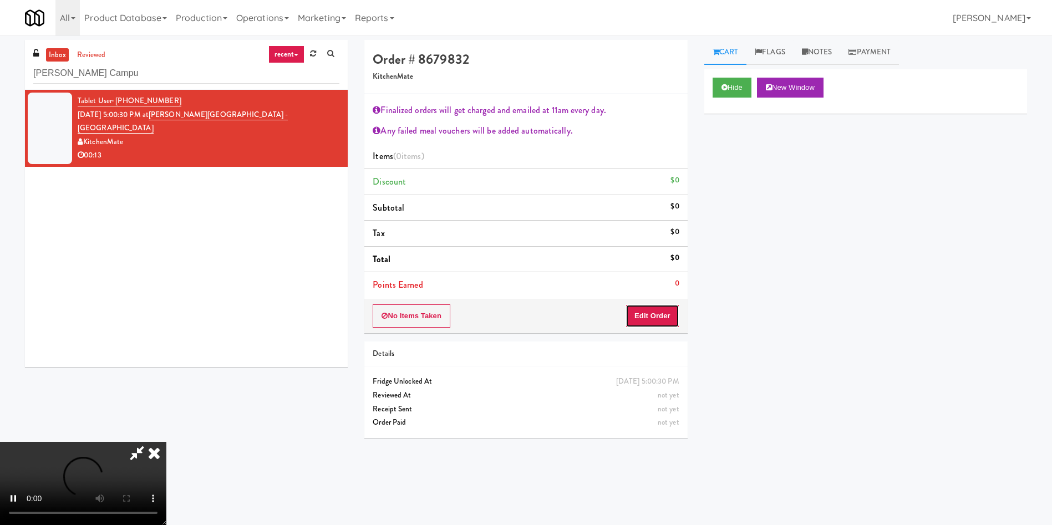
click at [641, 313] on button "Edit Order" at bounding box center [652, 315] width 54 height 23
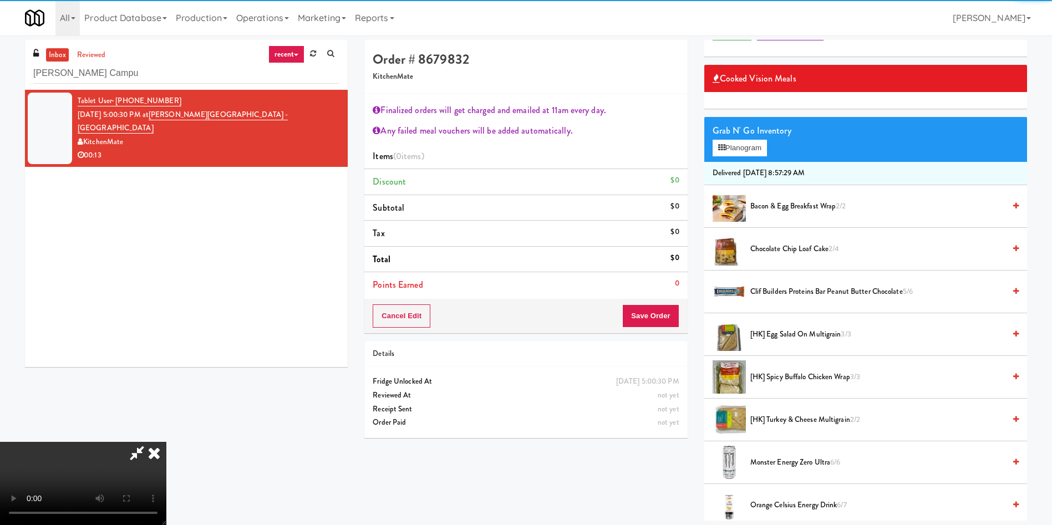
scroll to position [83, 0]
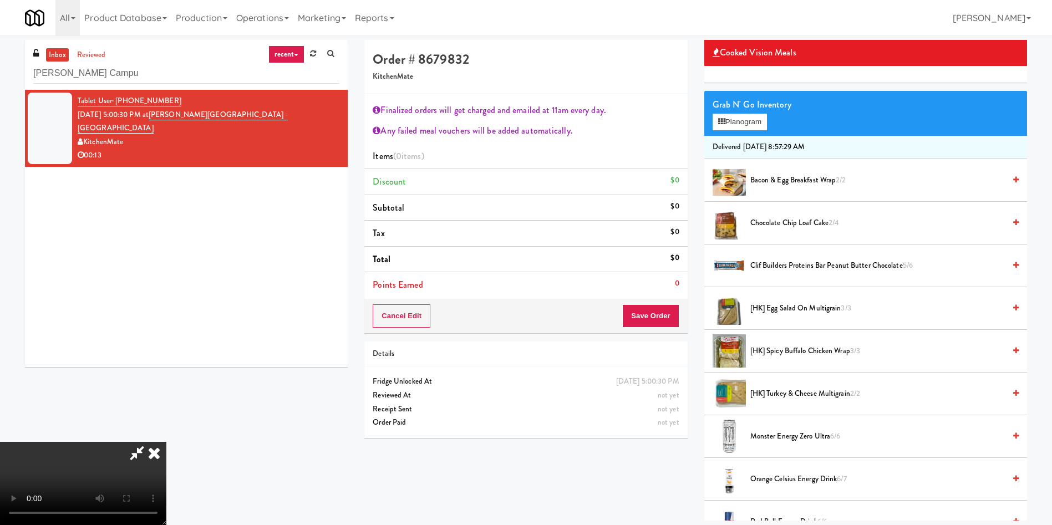
click at [166, 442] on video at bounding box center [83, 483] width 166 height 83
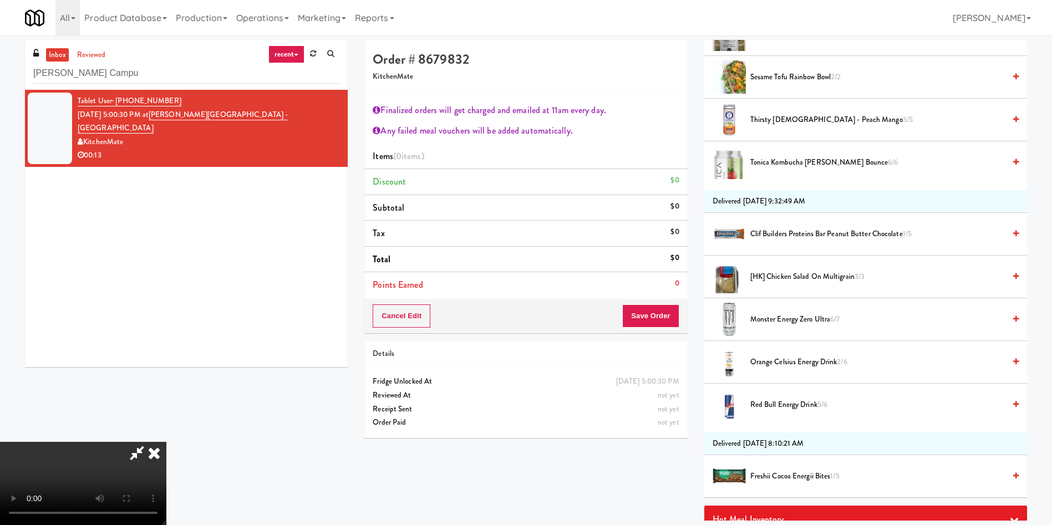
scroll to position [665, 0]
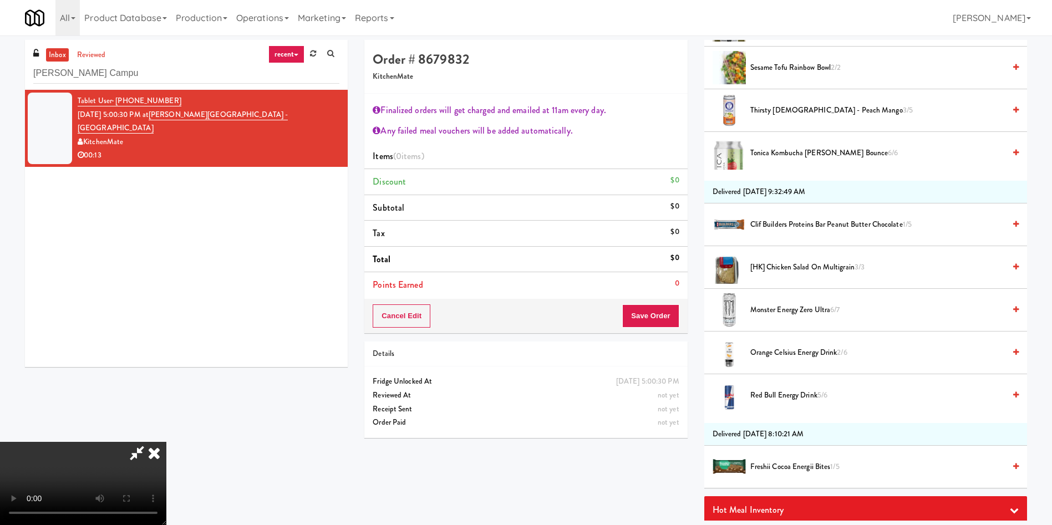
click at [779, 115] on span "Thirsty Buddha - Peach Mango 3/5" at bounding box center [877, 111] width 255 height 14
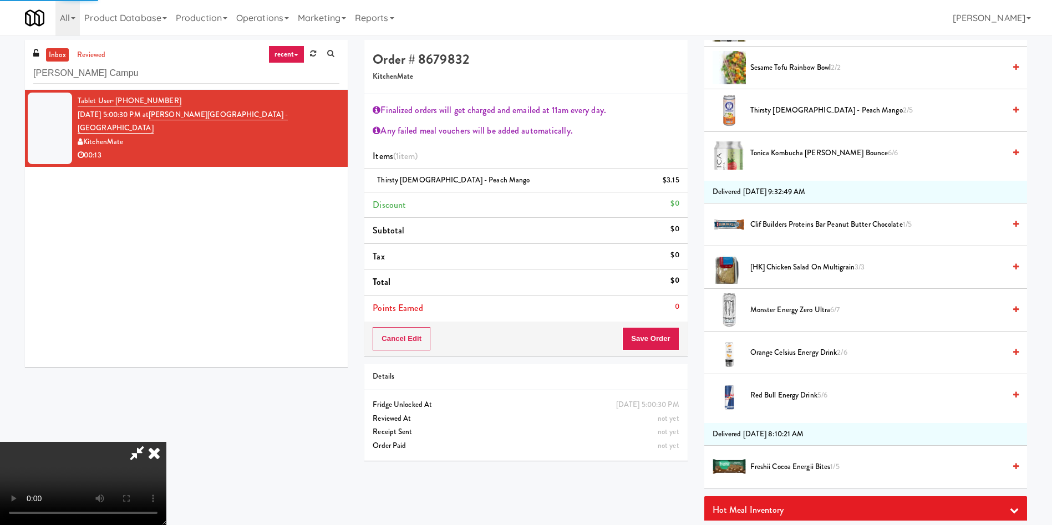
click at [166, 442] on video at bounding box center [83, 483] width 166 height 83
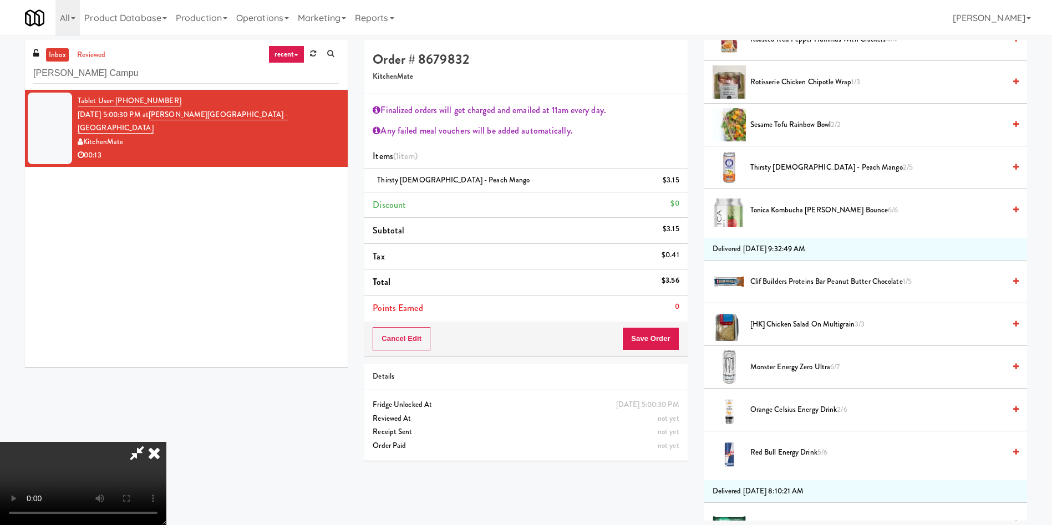
scroll to position [582, 0]
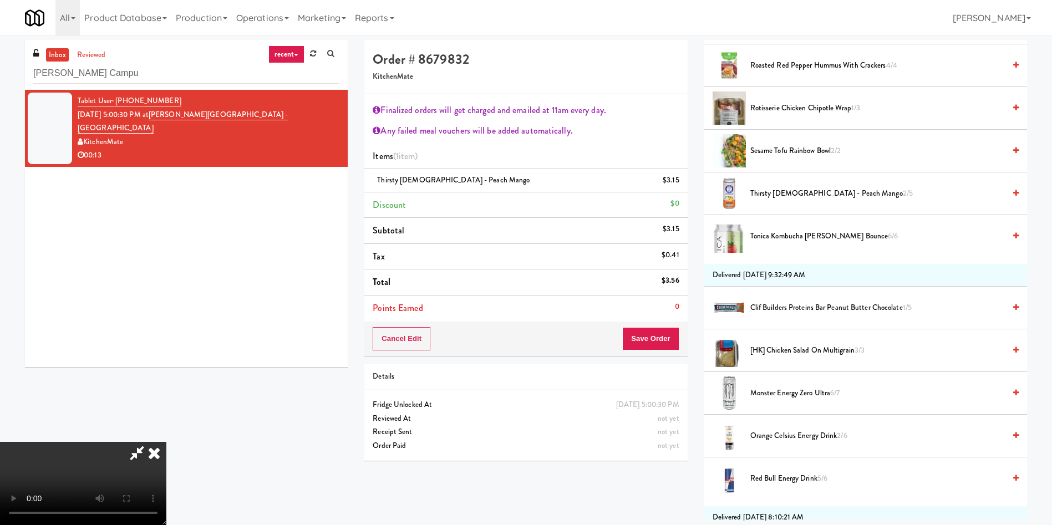
click at [767, 192] on span "Thirsty Buddha - Peach Mango 2/5" at bounding box center [877, 194] width 255 height 14
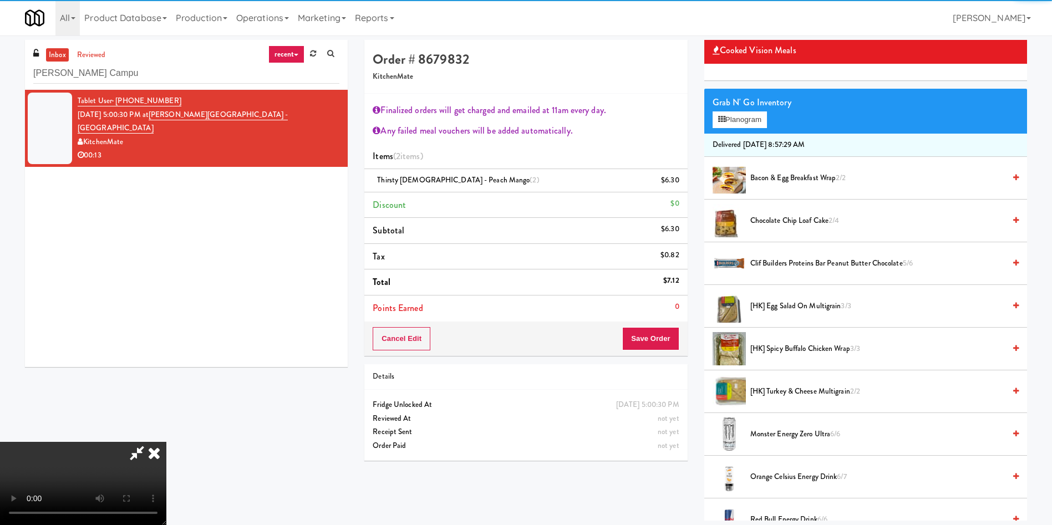
scroll to position [83, 0]
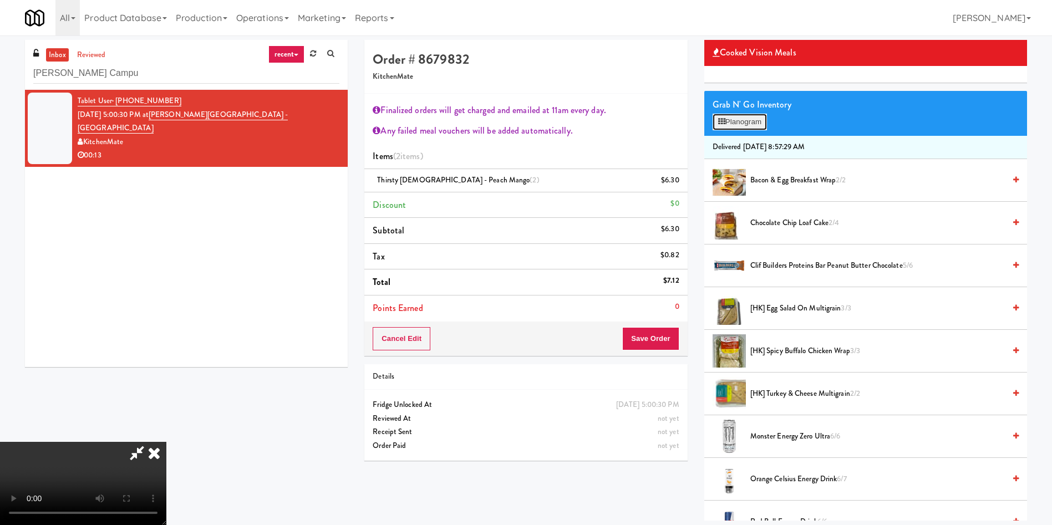
click at [742, 123] on button "Planogram" at bounding box center [740, 122] width 54 height 17
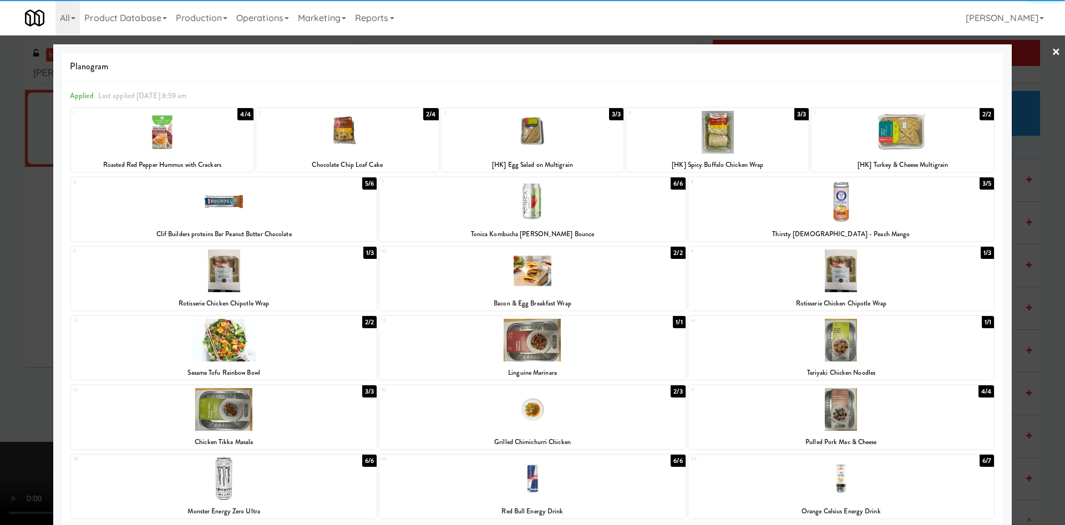
click at [1019, 91] on div at bounding box center [532, 262] width 1065 height 525
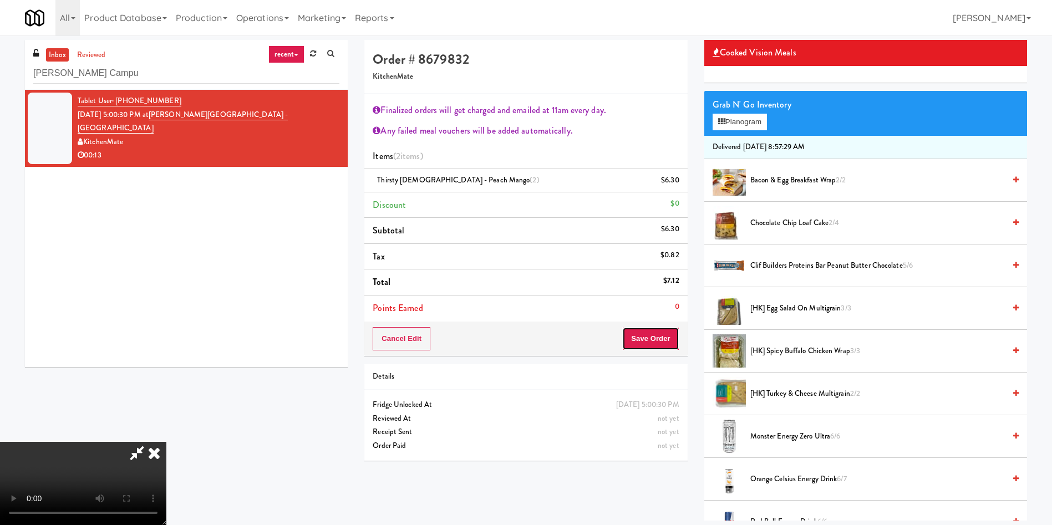
click at [659, 333] on button "Save Order" at bounding box center [650, 338] width 57 height 23
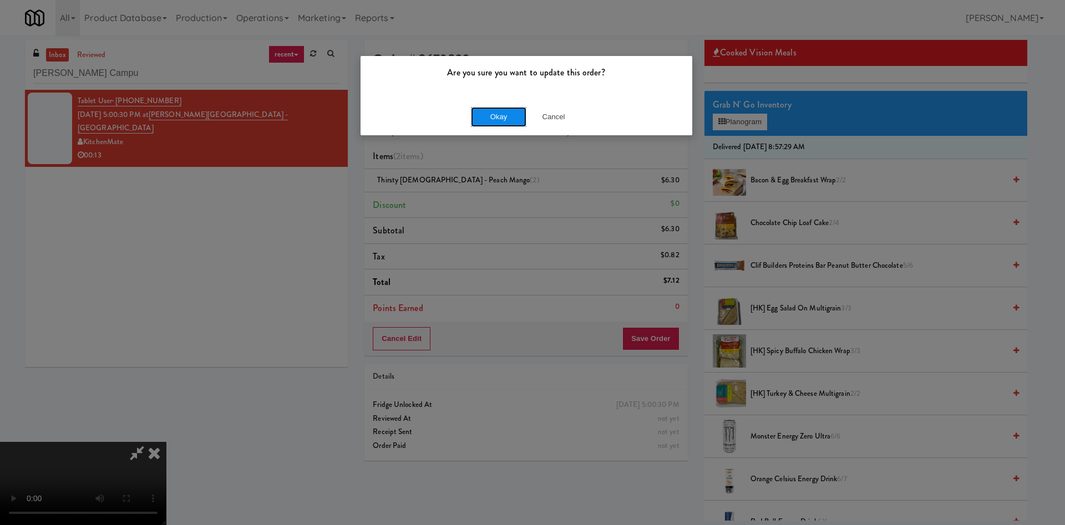
click at [492, 120] on button "Okay" at bounding box center [498, 117] width 55 height 20
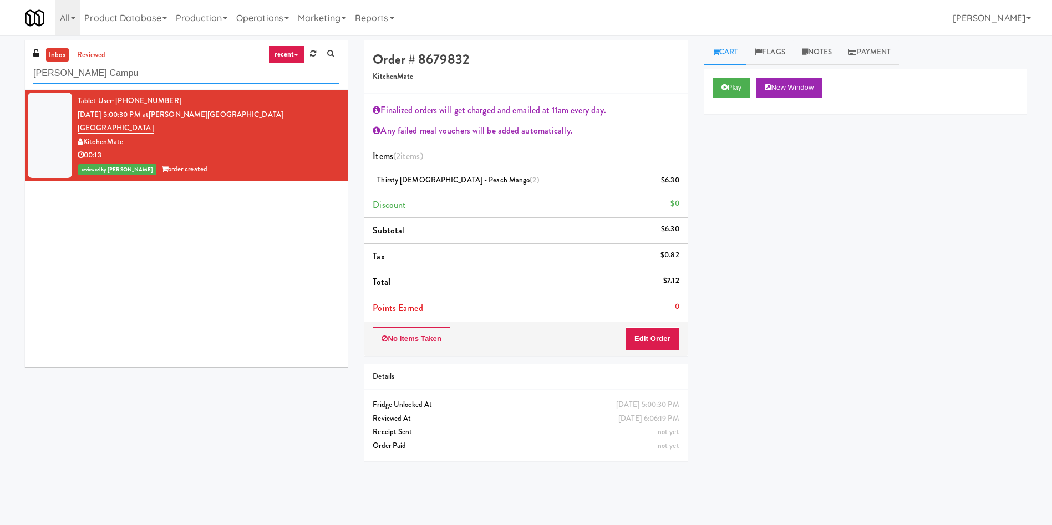
paste input "IKEA CDC Mississauga"
drag, startPoint x: 107, startPoint y: 72, endPoint x: 0, endPoint y: 72, distance: 107.0
click at [0, 72] on div "inbox reviewed recent all unclear take inventory issue suspicious failed recent…" at bounding box center [526, 262] width 1052 height 445
type input "IKEA CDC Mississauga"
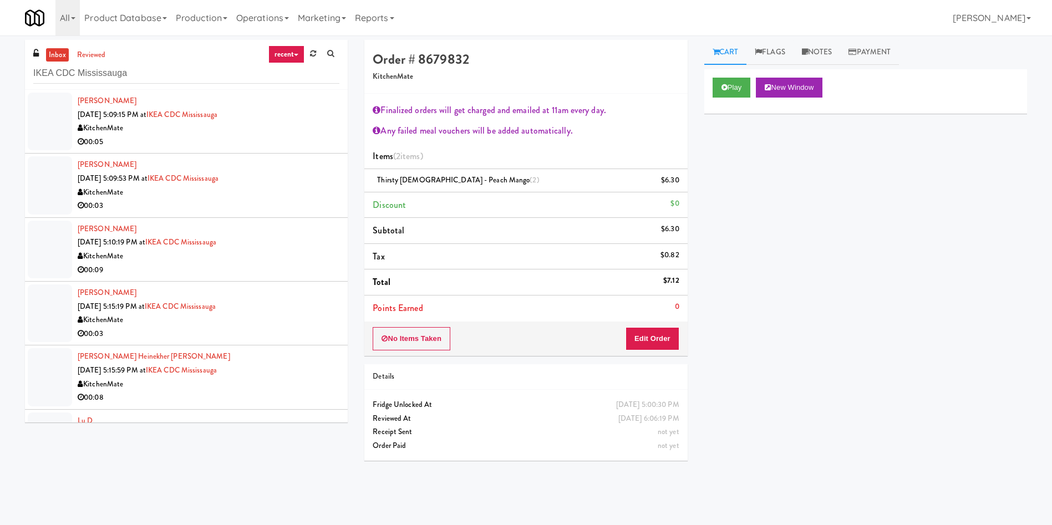
click at [57, 115] on div at bounding box center [50, 122] width 44 height 58
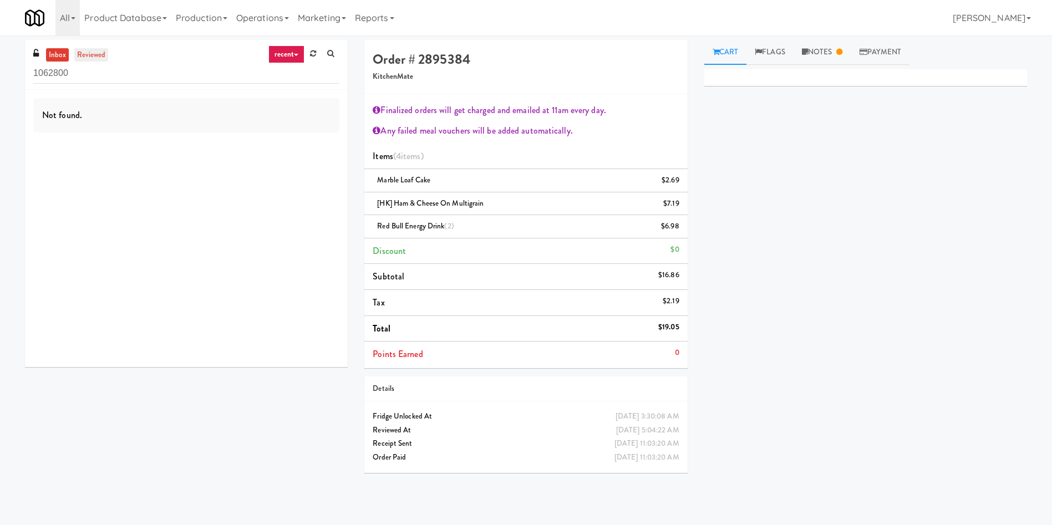
click at [93, 53] on link "reviewed" at bounding box center [91, 55] width 34 height 14
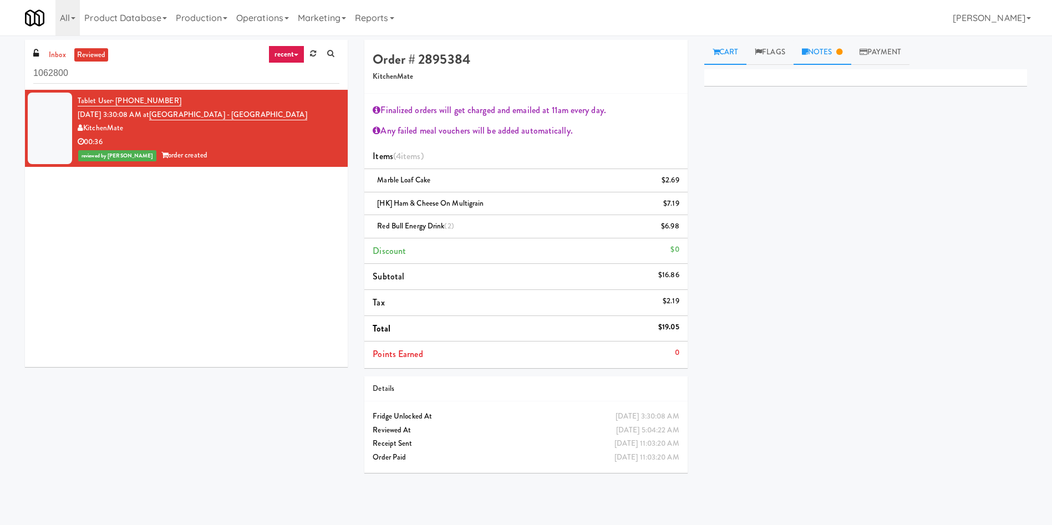
click at [824, 45] on link "Notes" at bounding box center [822, 52] width 58 height 25
click at [852, 291] on div "Primary Flag Clear Flag if unable to determine what was taken or order not proc…" at bounding box center [865, 277] width 323 height 416
